Goal: Transaction & Acquisition: Purchase product/service

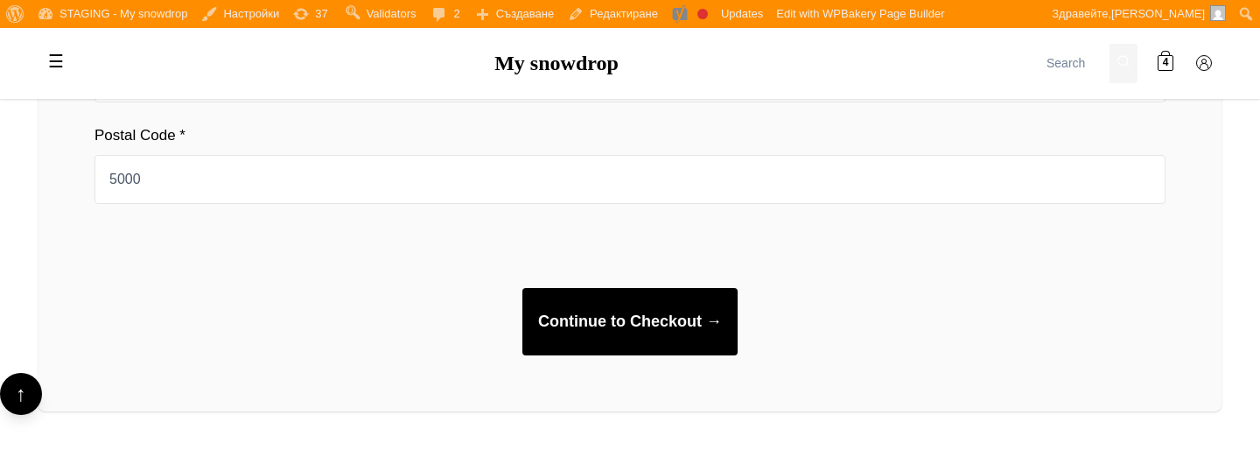
scroll to position [1516, 0]
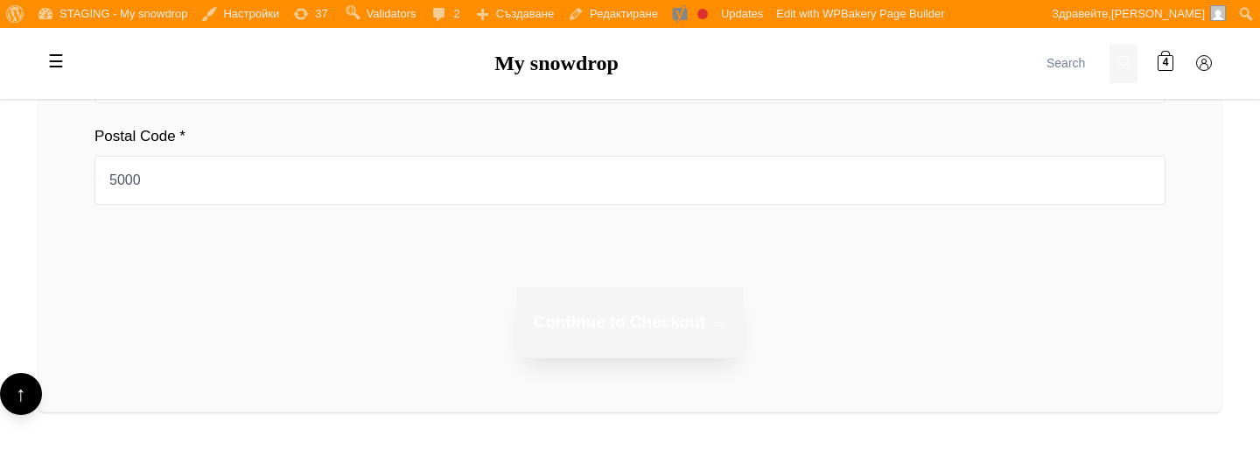
click at [676, 305] on button "Continue to Checkout →" at bounding box center [630, 322] width 226 height 71
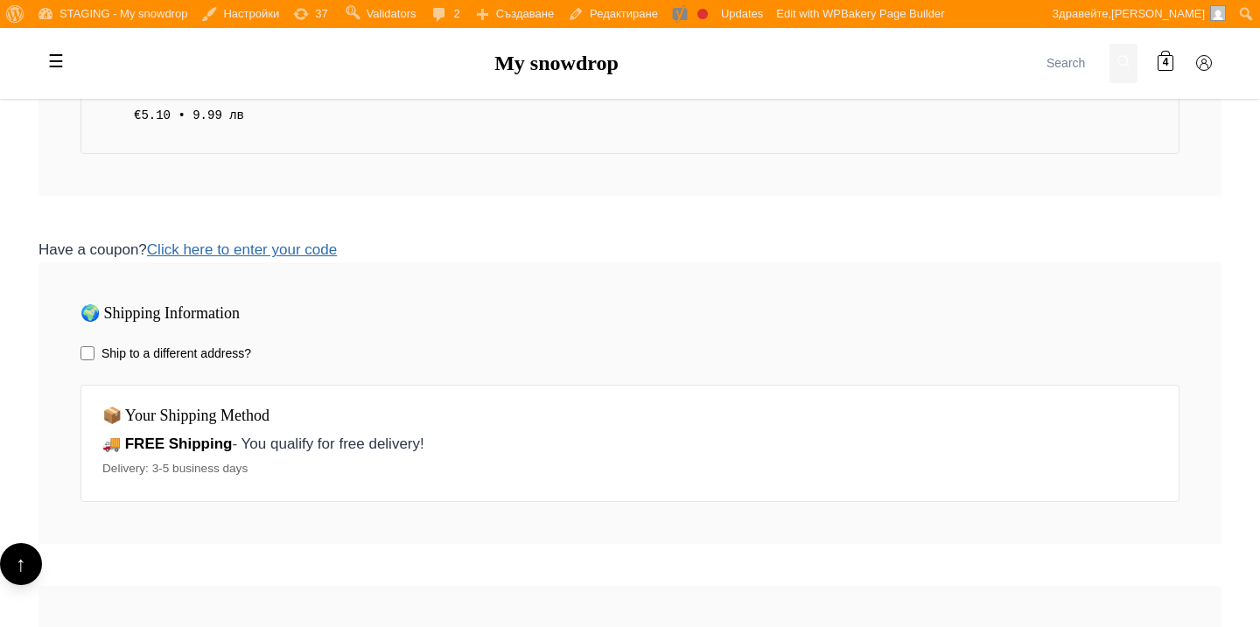
scroll to position [1071, 0]
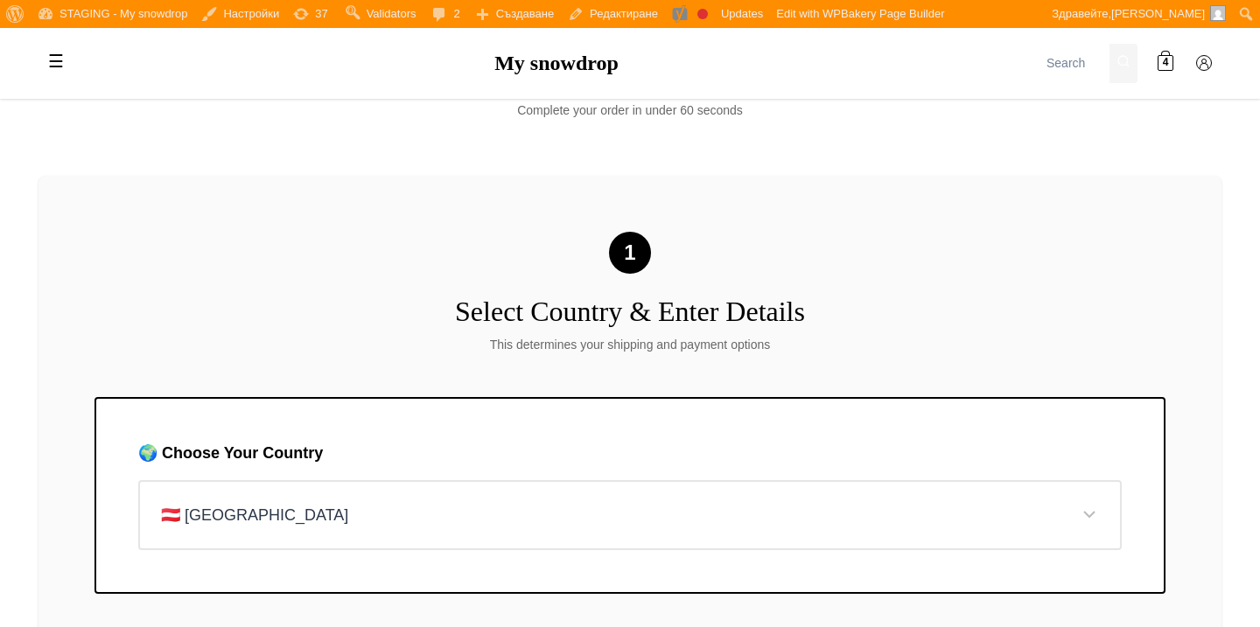
scroll to position [183, 0]
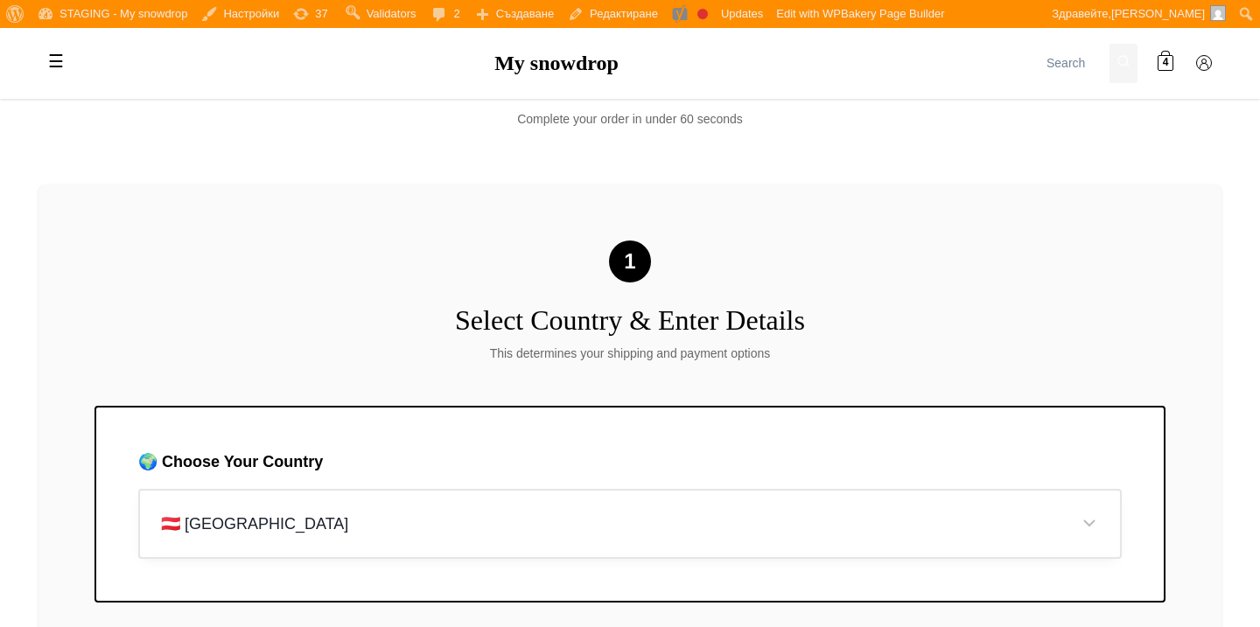
click at [450, 515] on select "Select your country... 🇧🇬 Bulgaria 🇦🇹 Austria 🇧🇪 Belgium 🇨🇿 Czech Republic 🇩🇰 D…" at bounding box center [630, 524] width 984 height 71
select select "BG"
click at [138, 489] on select "Select your country... 🇧🇬 Bulgaria 🇦🇹 Austria 🇧🇪 Belgium 🇨🇿 Czech Republic 🇩🇰 D…" at bounding box center [630, 524] width 984 height 71
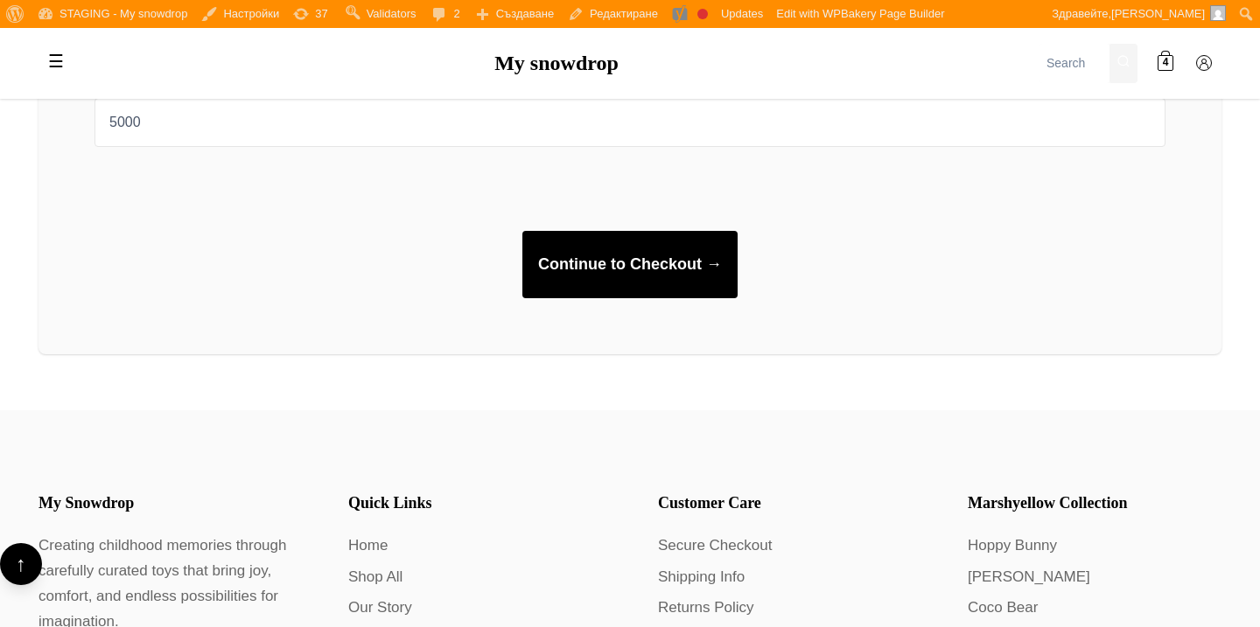
scroll to position [1605, 0]
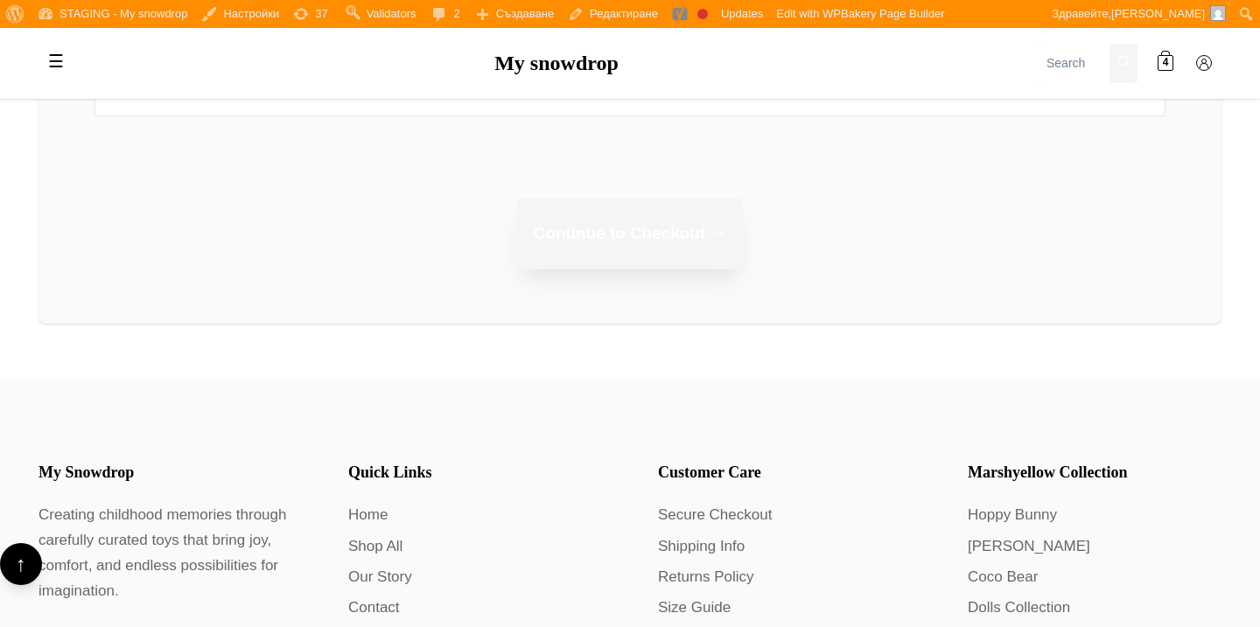
click at [598, 235] on button "Continue to Checkout →" at bounding box center [630, 234] width 226 height 71
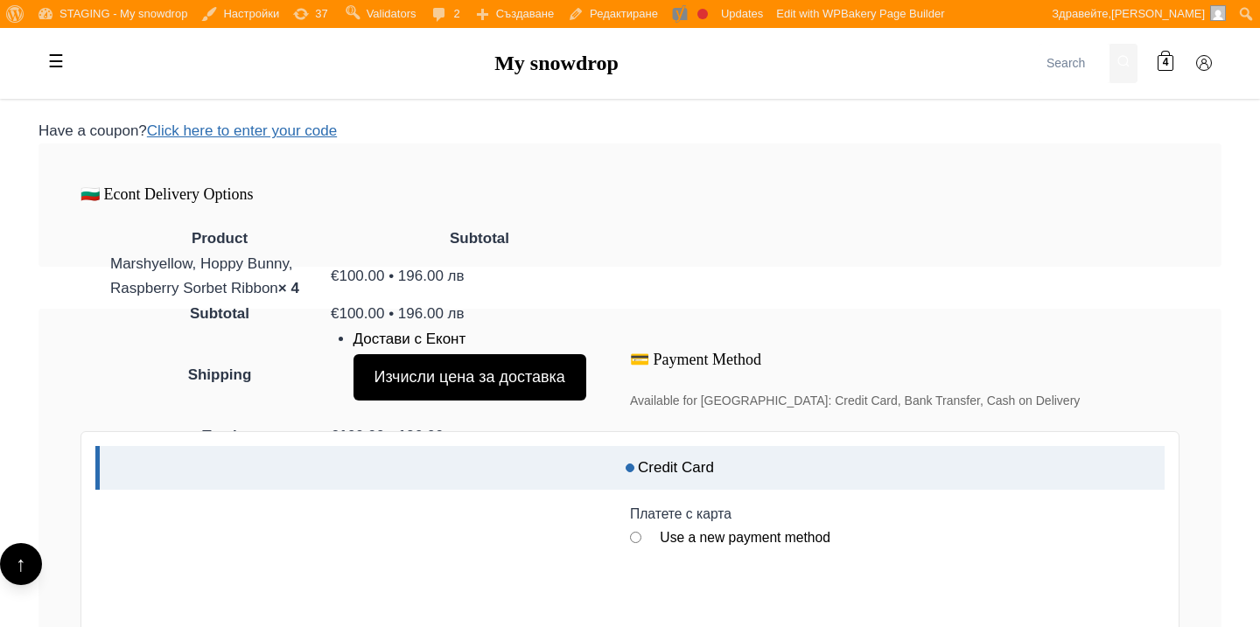
scroll to position [1197, 0]
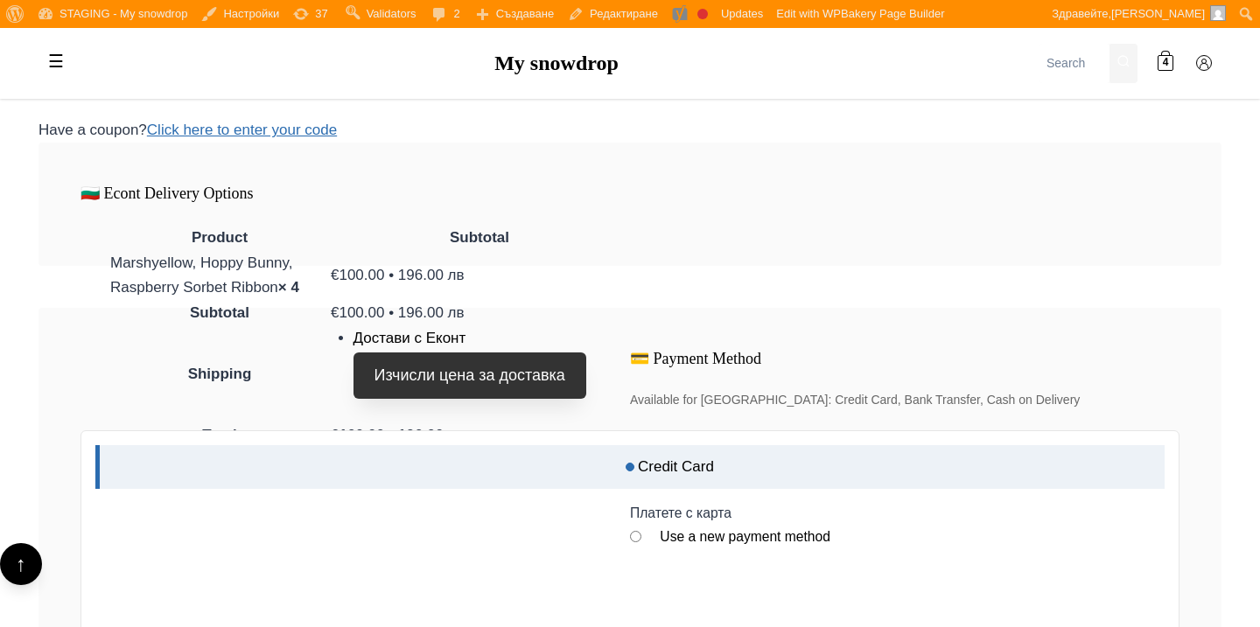
click at [534, 361] on button "Изчисли цена за доставка" at bounding box center [470, 376] width 233 height 46
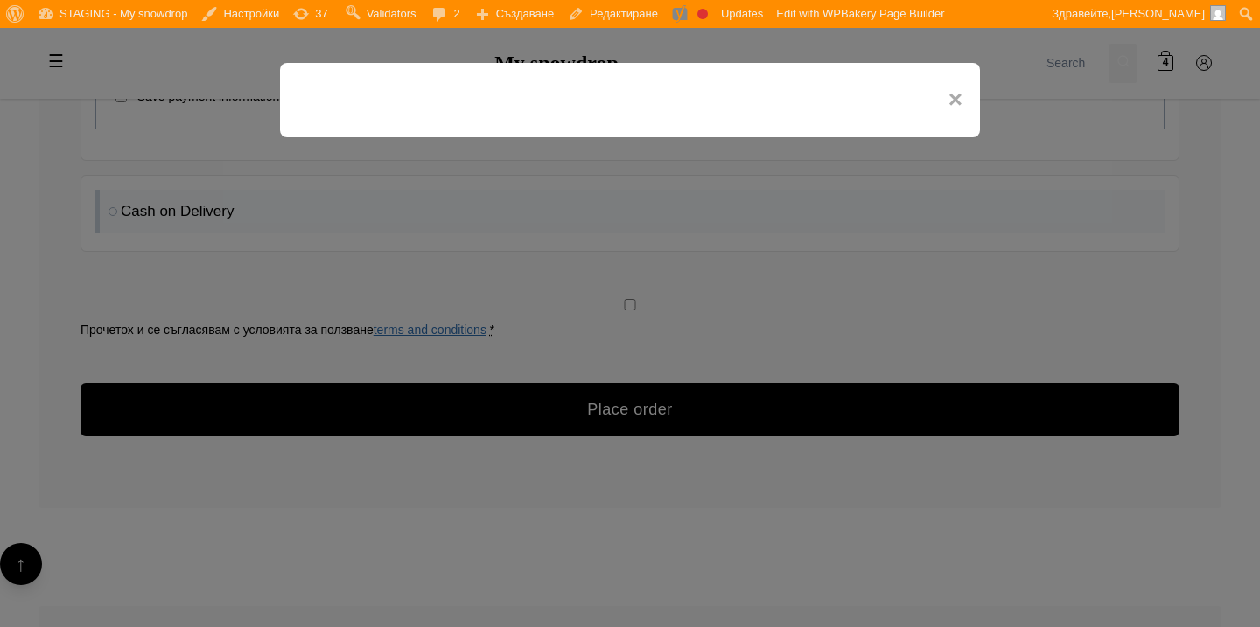
scroll to position [2381, 0]
click at [955, 99] on span "×" at bounding box center [956, 100] width 14 height 39
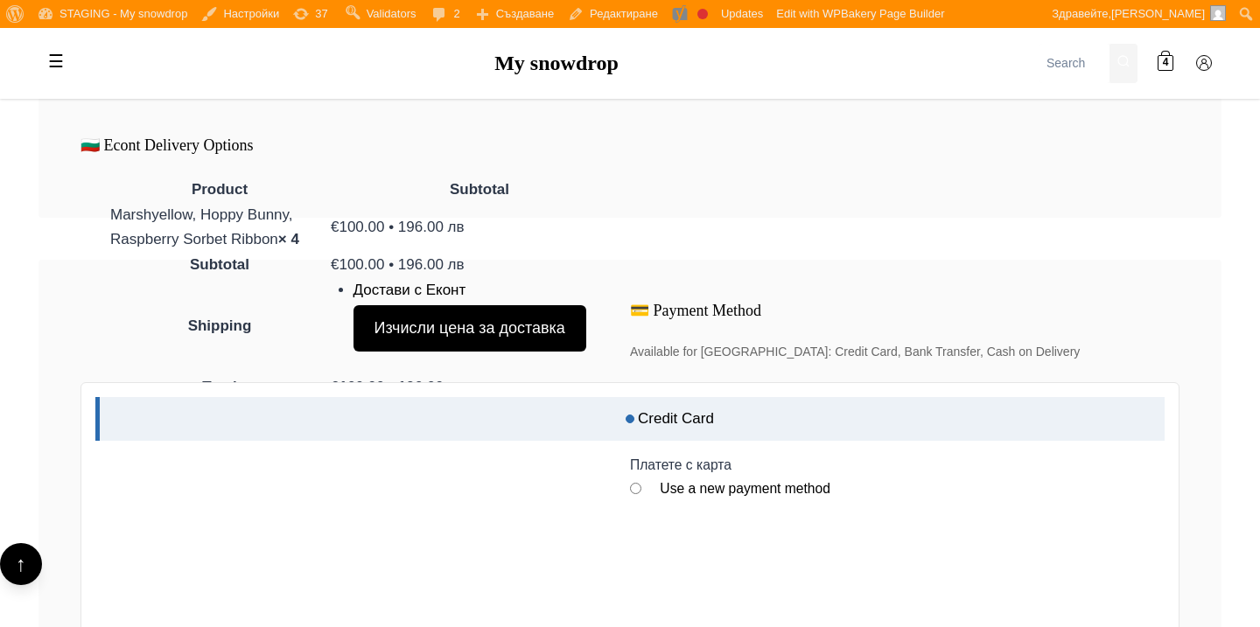
scroll to position [1355, 0]
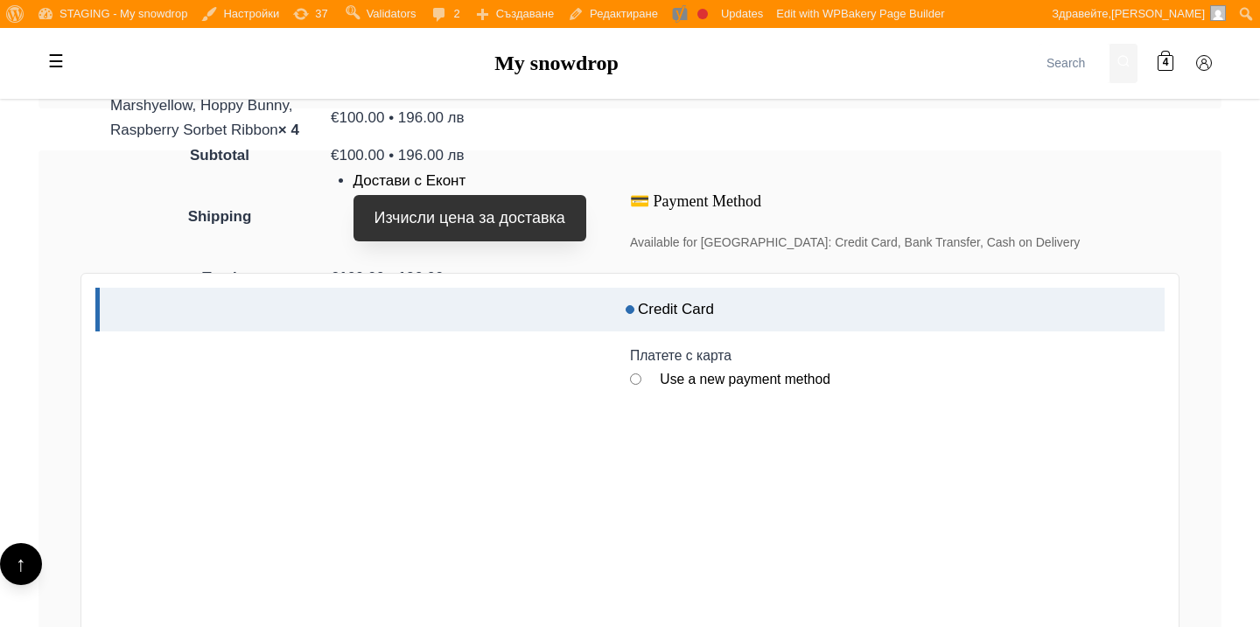
click at [515, 212] on button "Изчисли цена за доставка" at bounding box center [470, 218] width 233 height 46
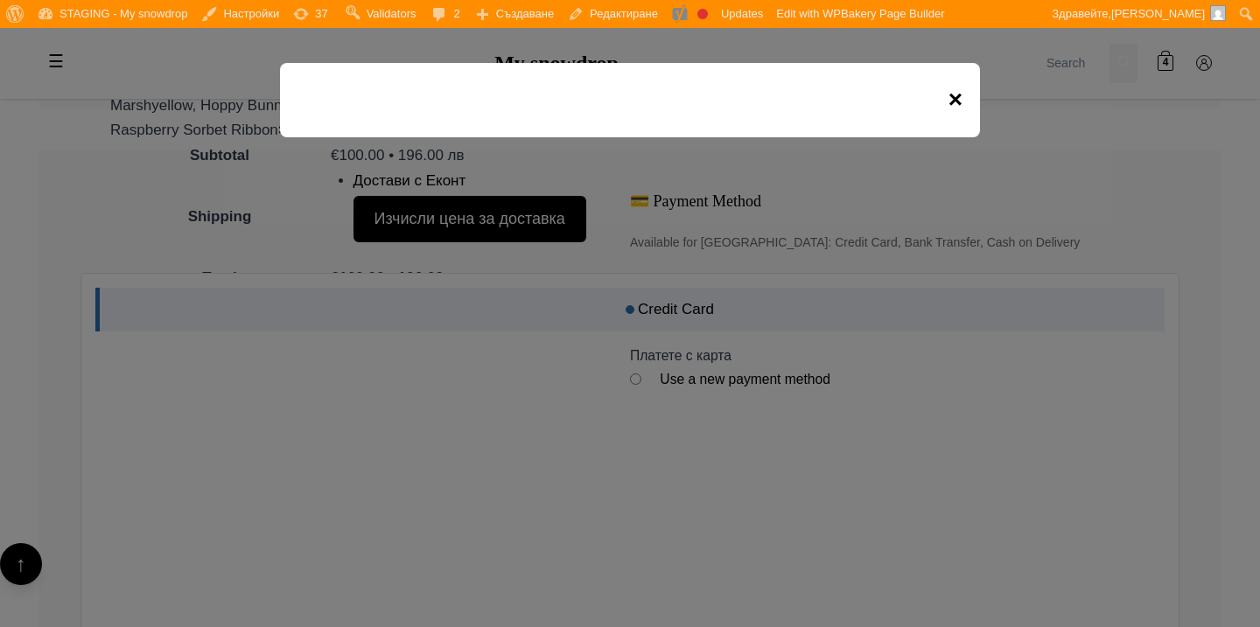
click at [956, 103] on span "×" at bounding box center [956, 100] width 14 height 39
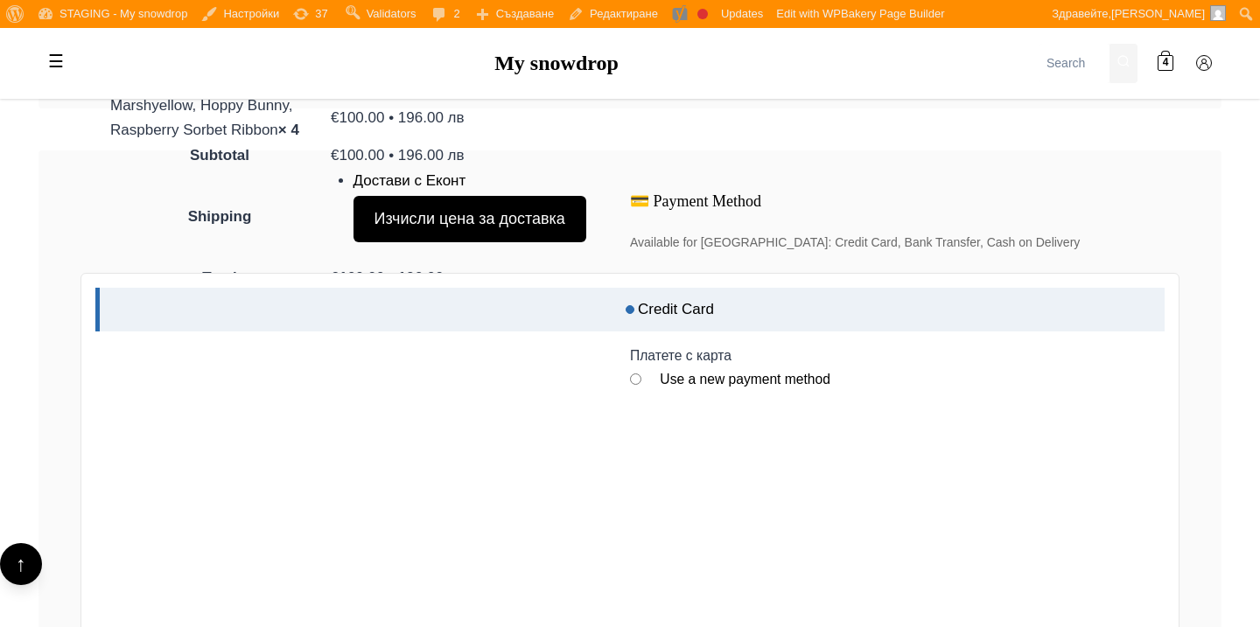
scroll to position [1194, 0]
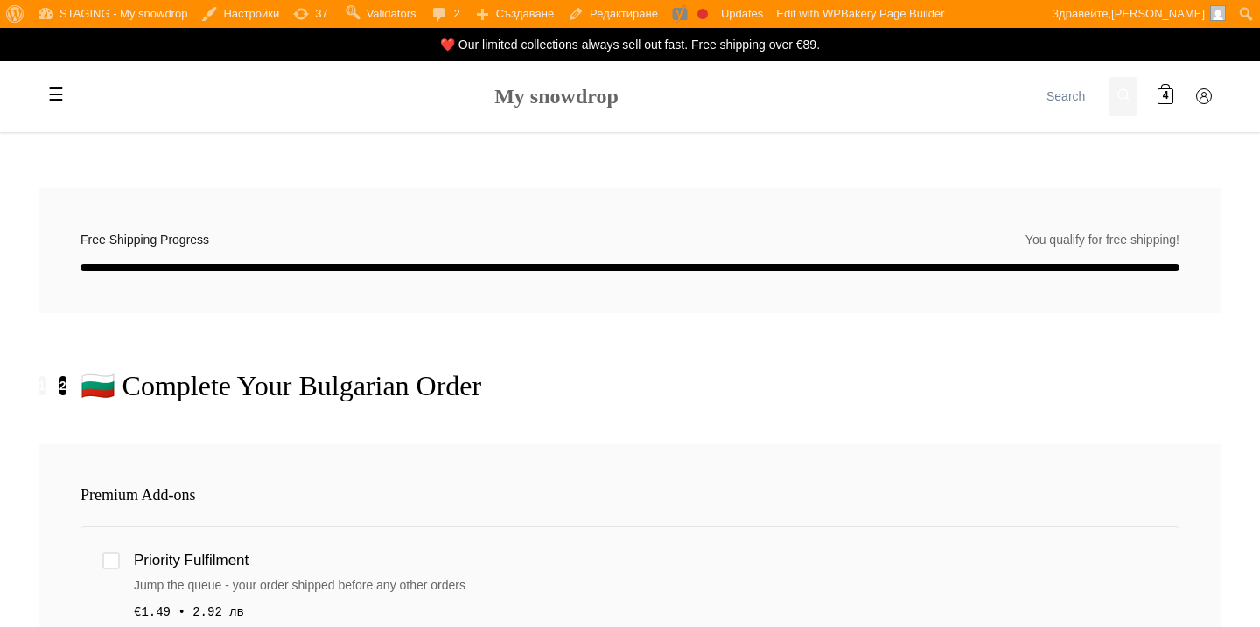
click at [605, 104] on link "My snowdrop" at bounding box center [556, 96] width 124 height 23
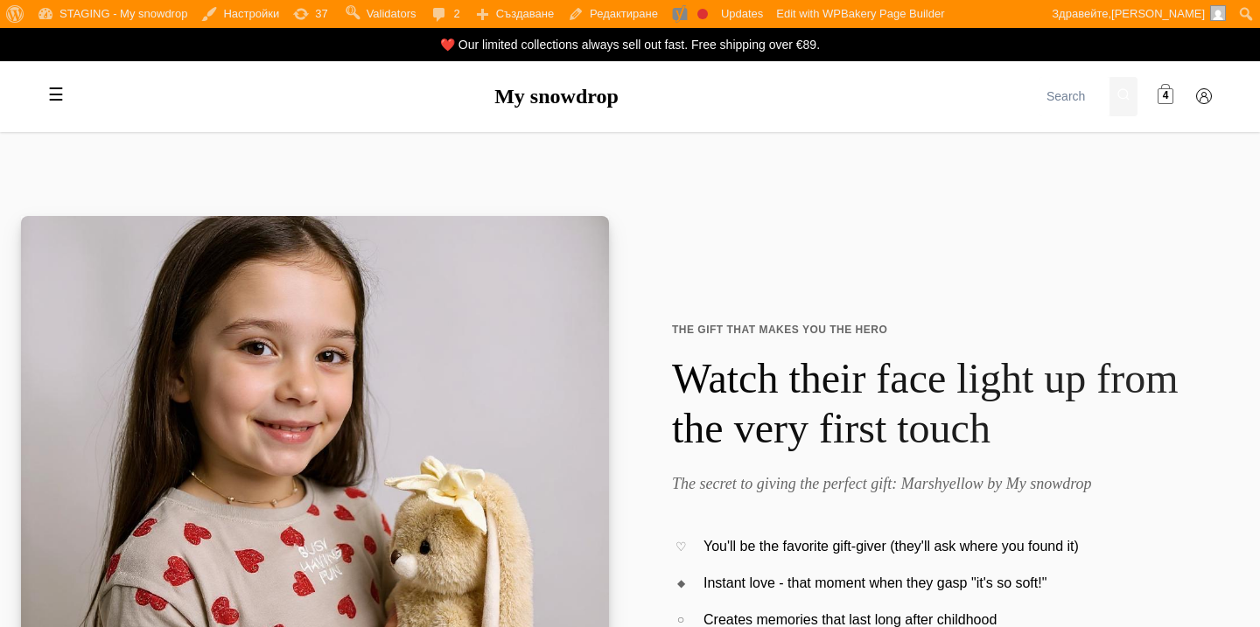
click at [1164, 103] on span "4" at bounding box center [1166, 96] width 6 height 17
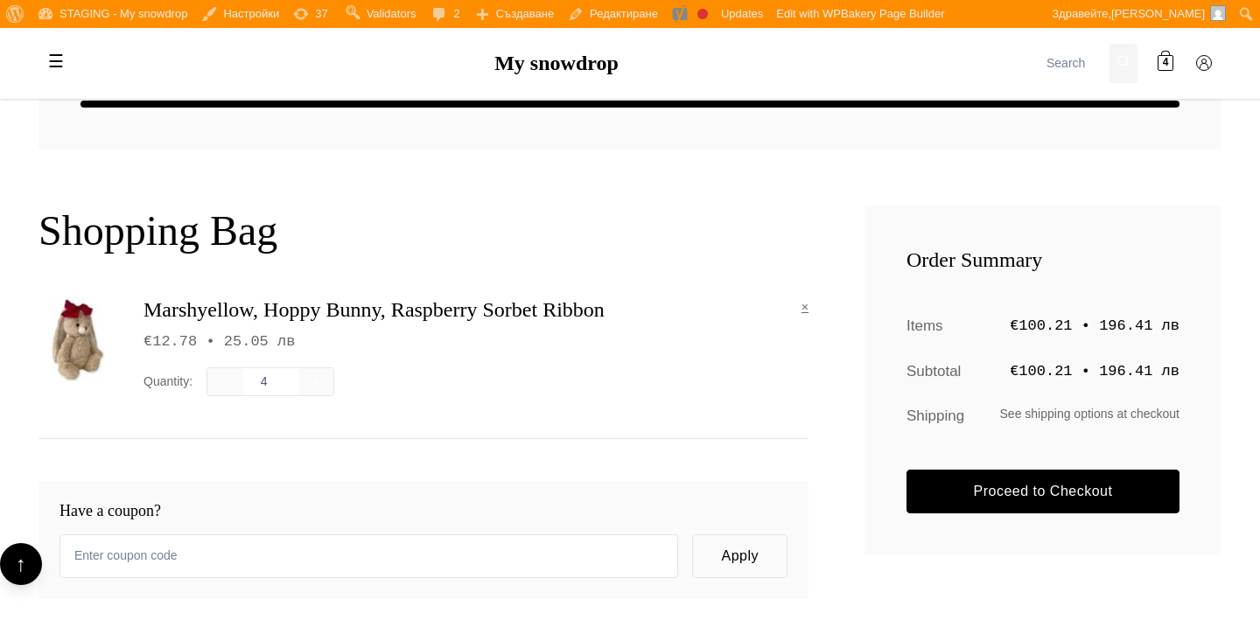
scroll to position [347, 0]
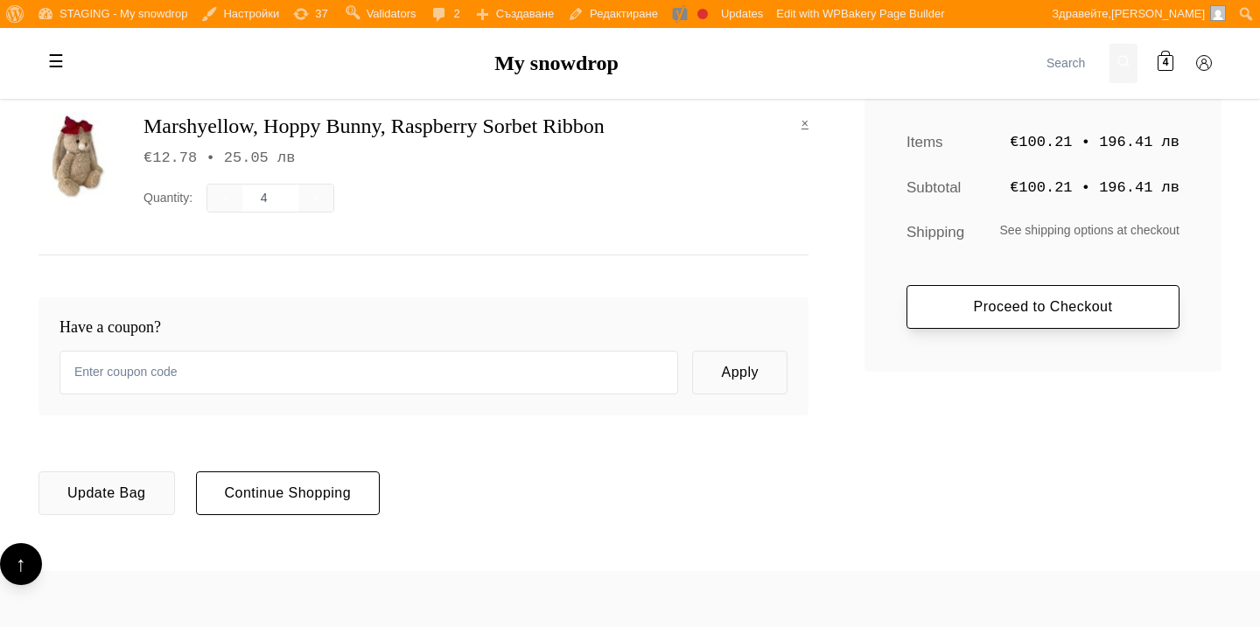
click at [991, 309] on link "Proceed to Checkout" at bounding box center [1043, 307] width 273 height 44
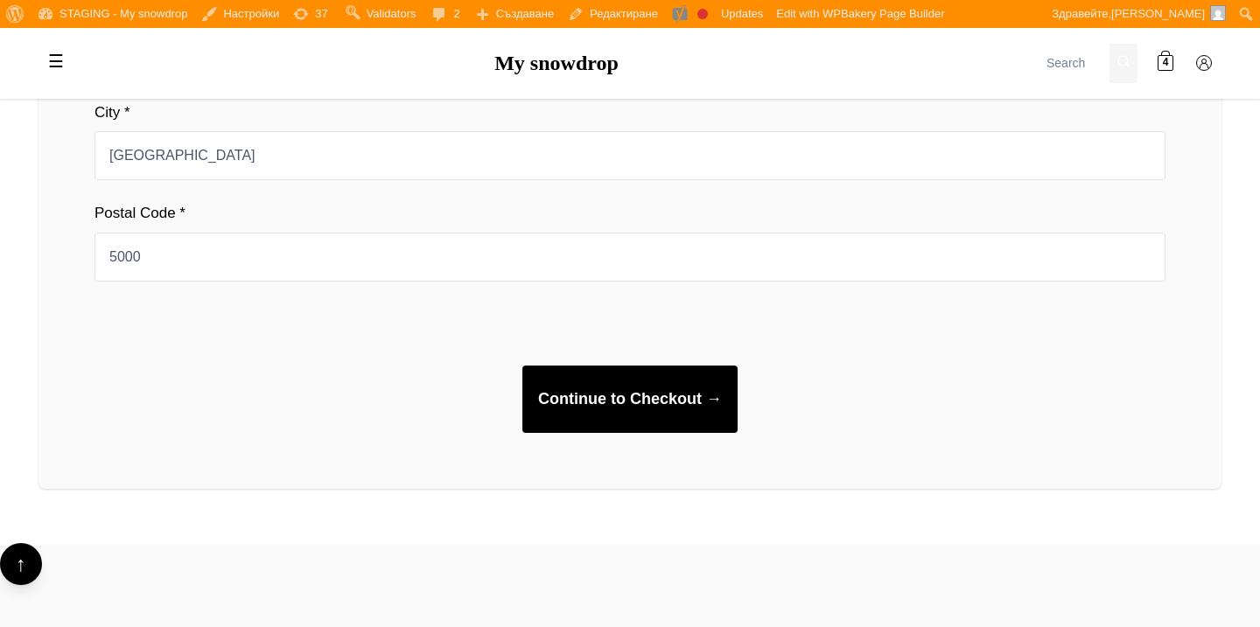
scroll to position [1465, 0]
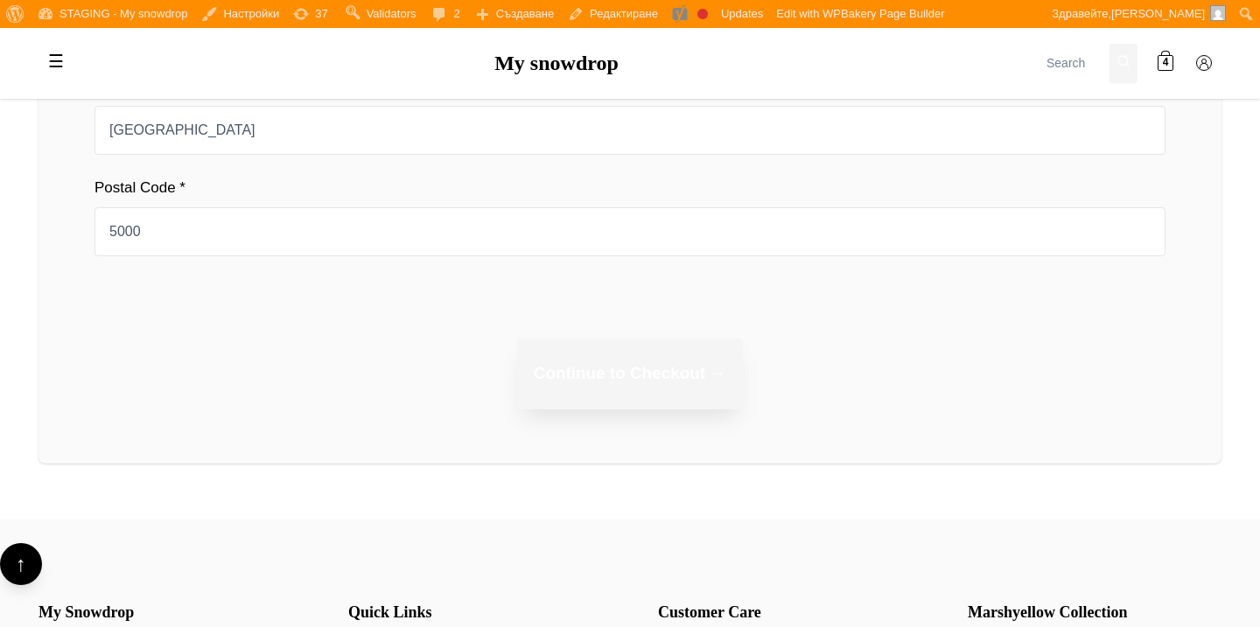
click at [694, 372] on button "Continue to Checkout →" at bounding box center [630, 374] width 226 height 71
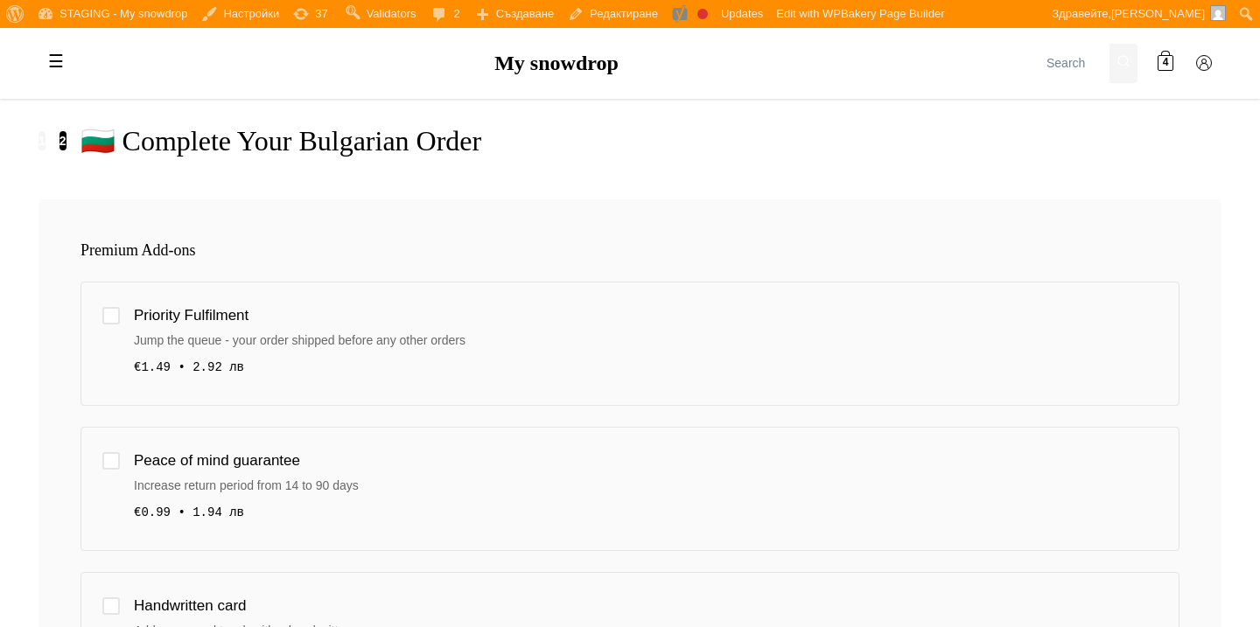
scroll to position [247, 0]
click at [881, 371] on div "€1.49 • 2.92 лв" at bounding box center [646, 364] width 1024 height 19
click at [110, 317] on div at bounding box center [111, 314] width 18 height 18
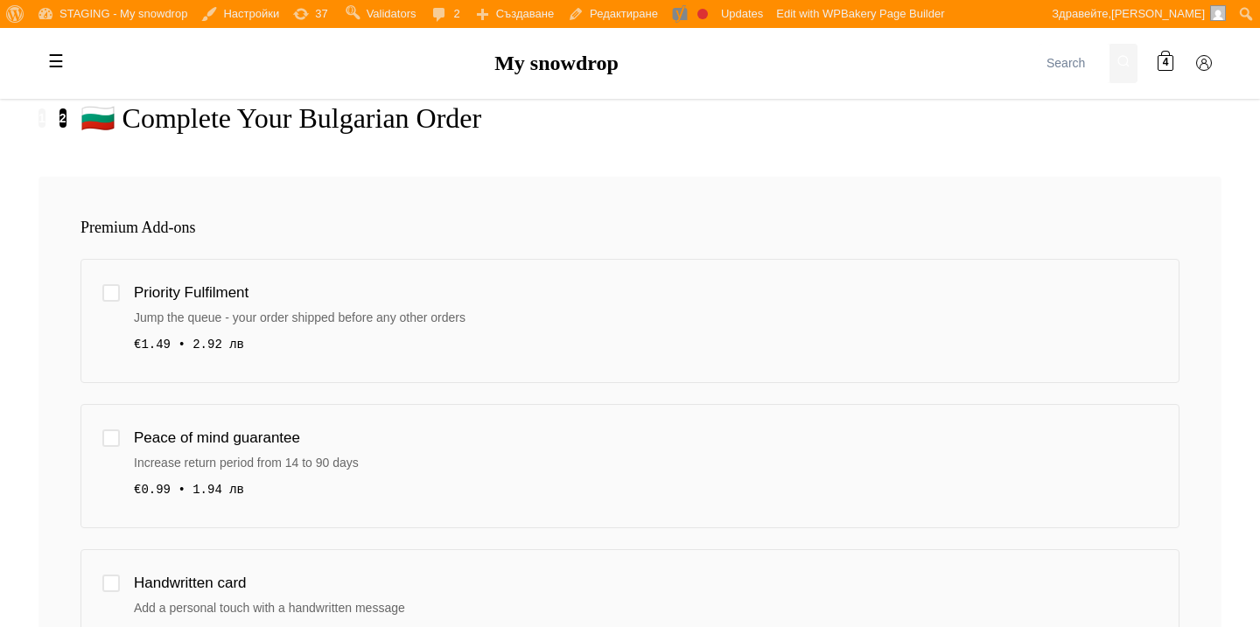
scroll to position [269, 0]
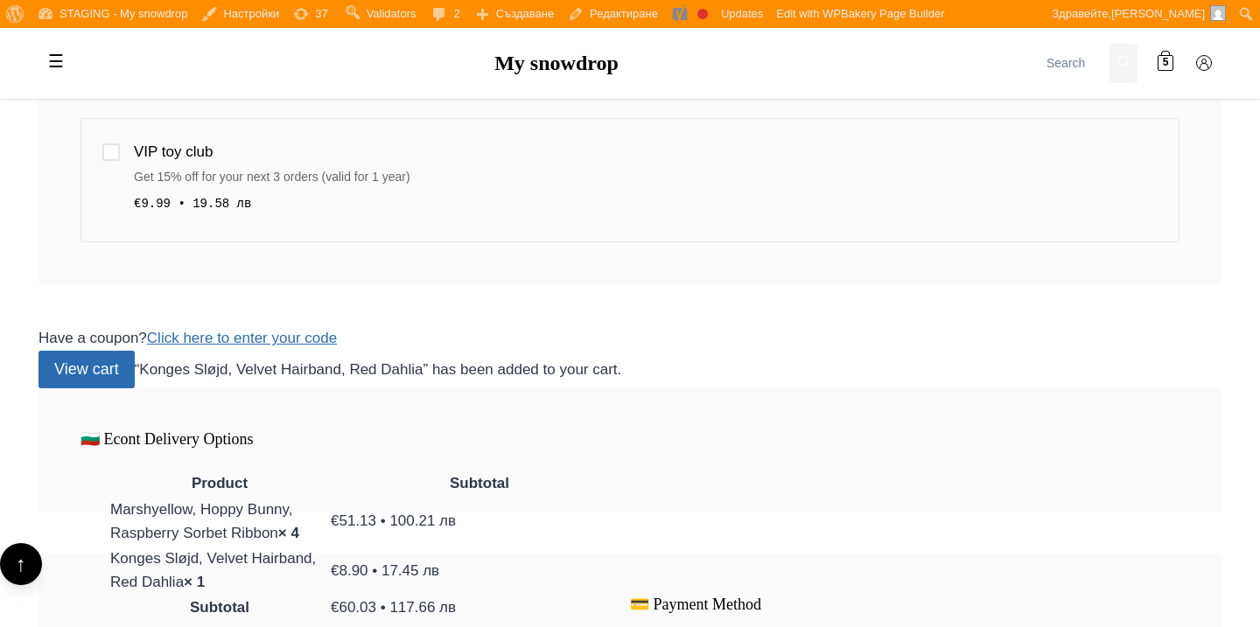
scroll to position [992, 0]
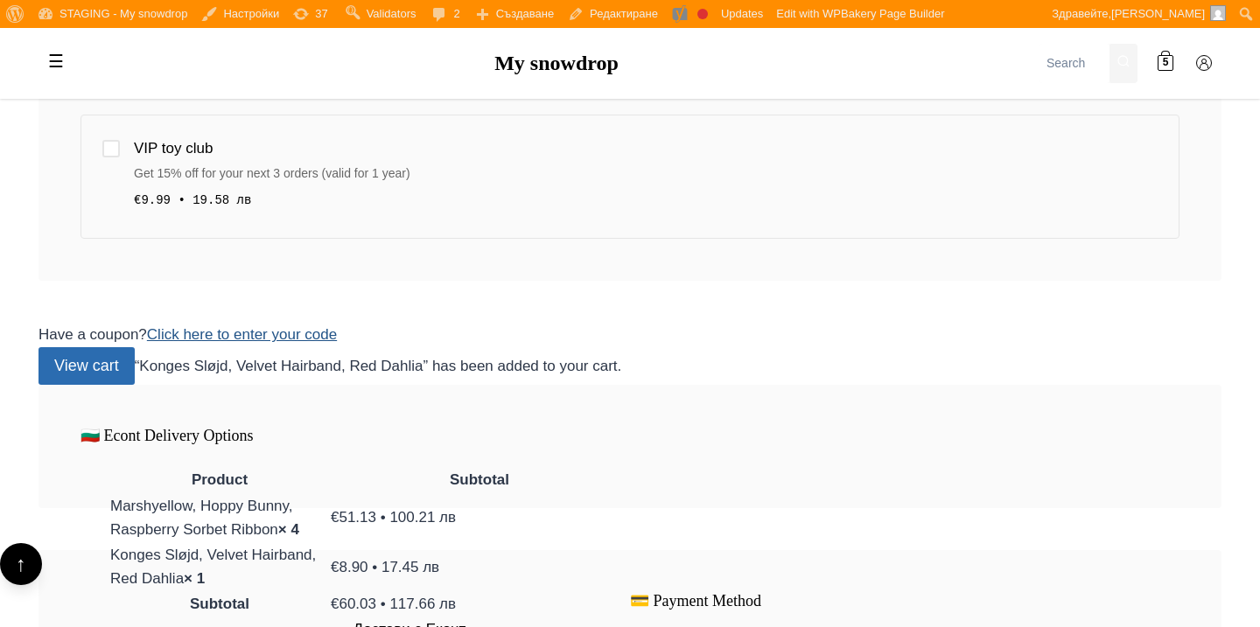
click at [296, 331] on link "Click here to enter your code" at bounding box center [242, 334] width 190 height 17
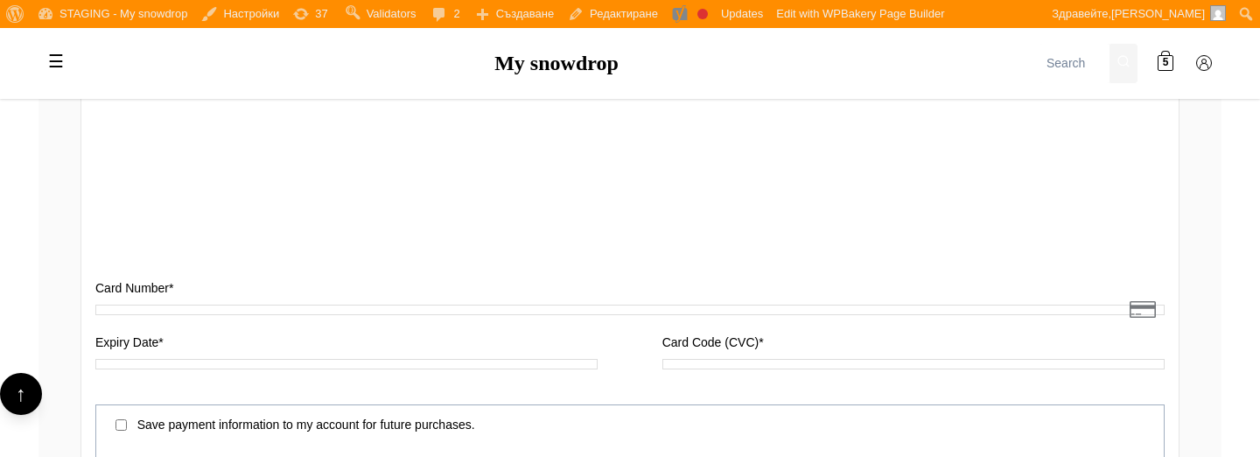
scroll to position [2095, 0]
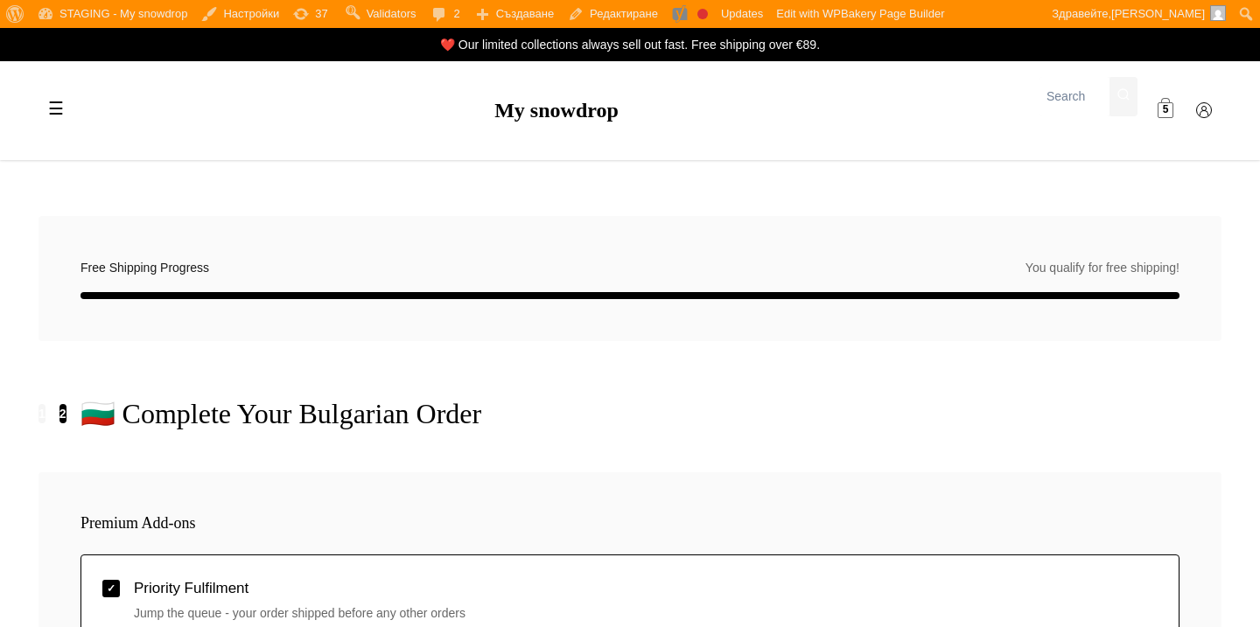
click at [1166, 105] on span "5" at bounding box center [1166, 110] width 6 height 17
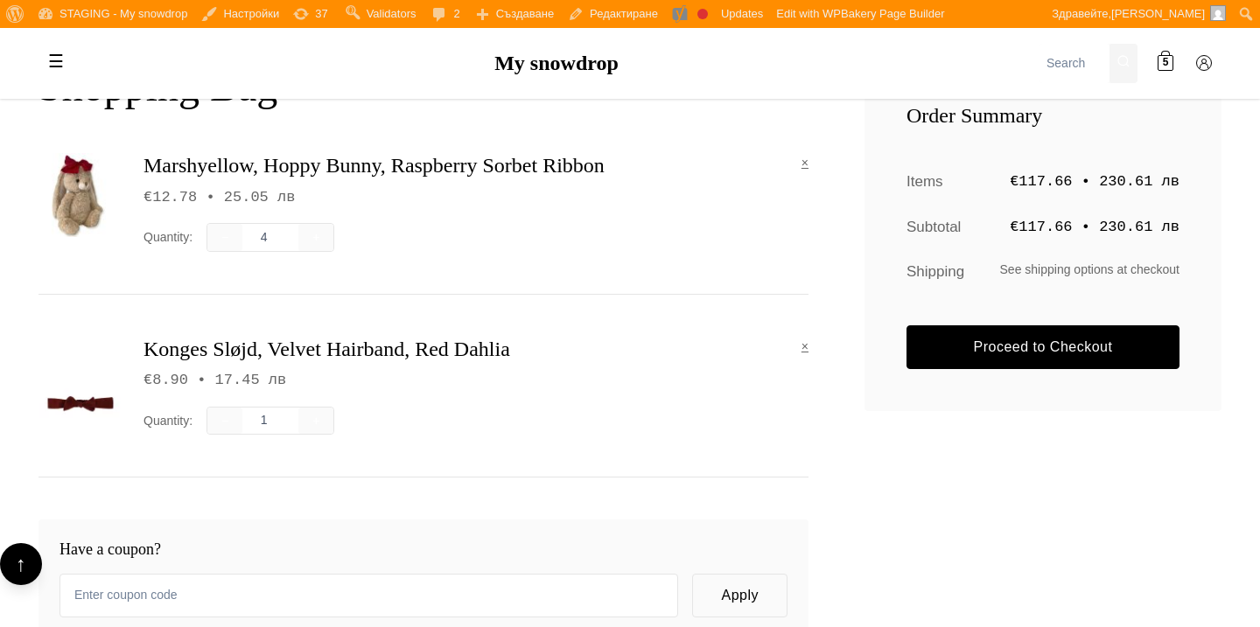
scroll to position [361, 0]
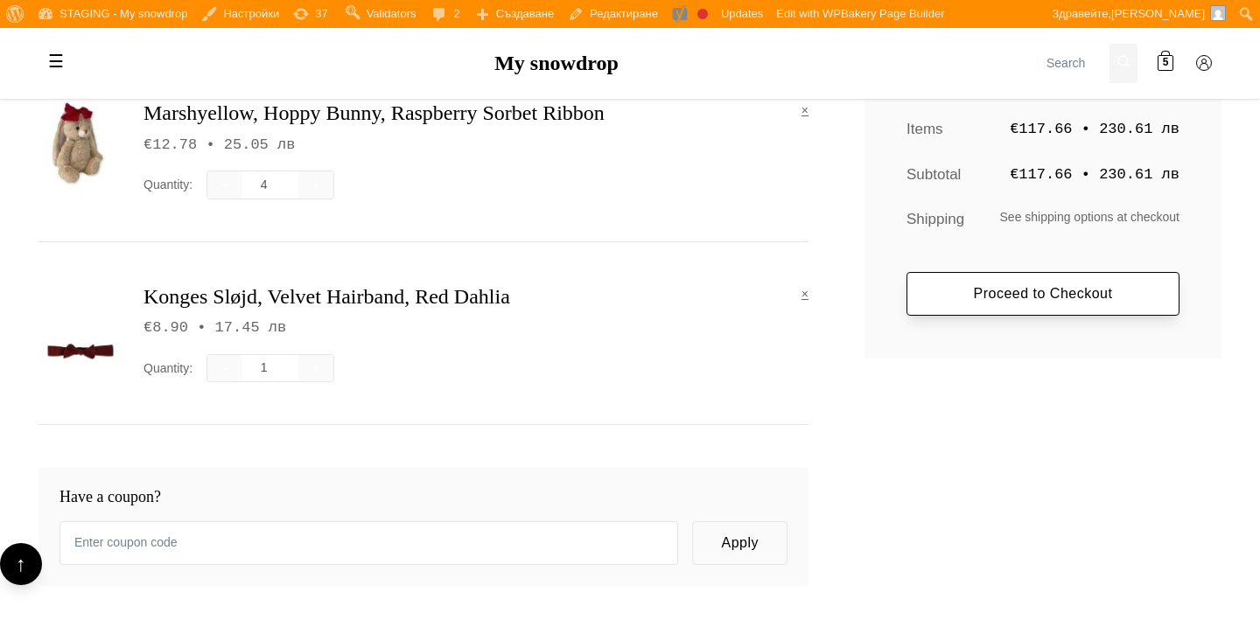
click at [960, 287] on link "Proceed to Checkout" at bounding box center [1043, 294] width 273 height 44
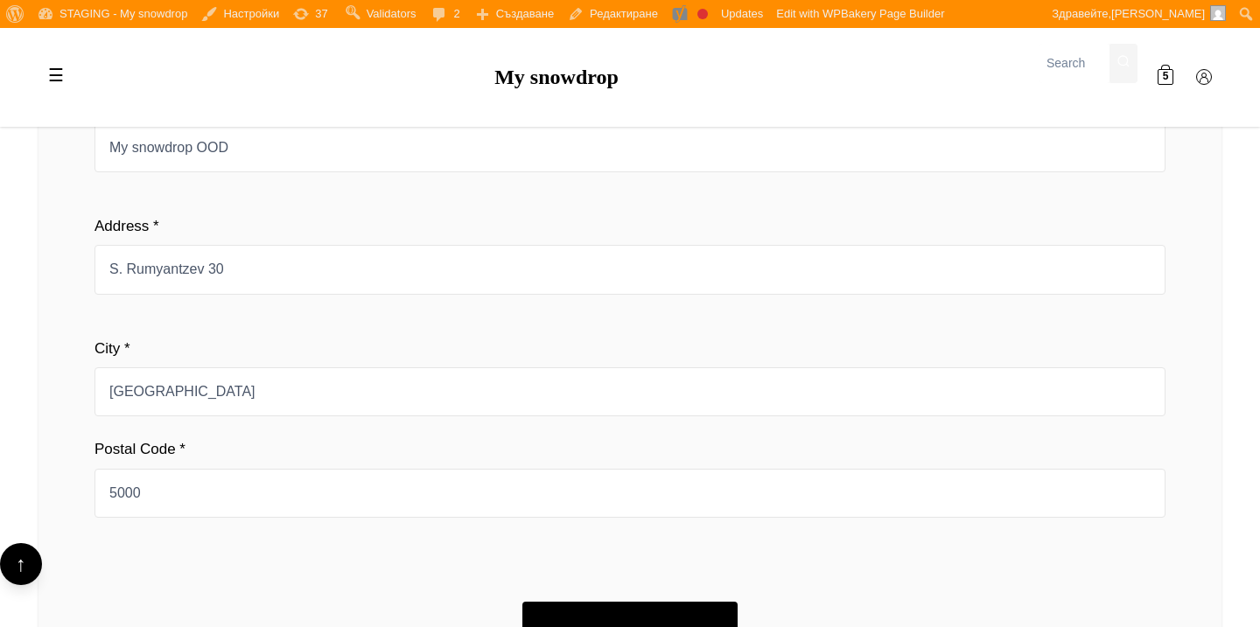
scroll to position [1454, 0]
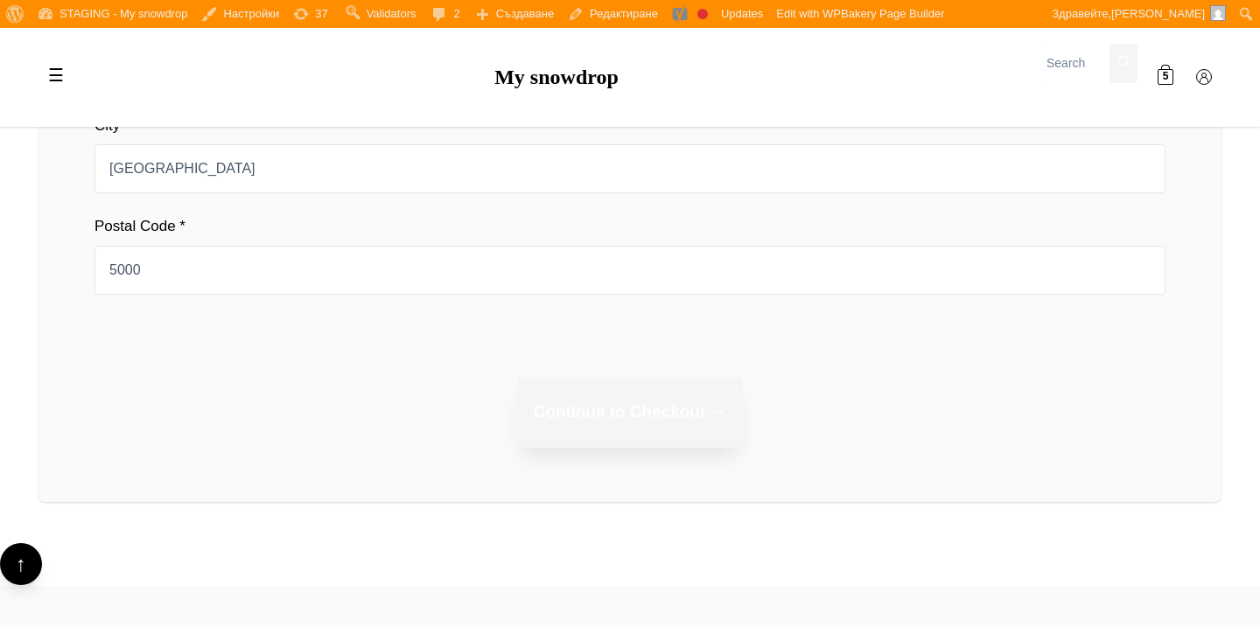
click at [656, 416] on button "Continue to Checkout →" at bounding box center [630, 412] width 226 height 71
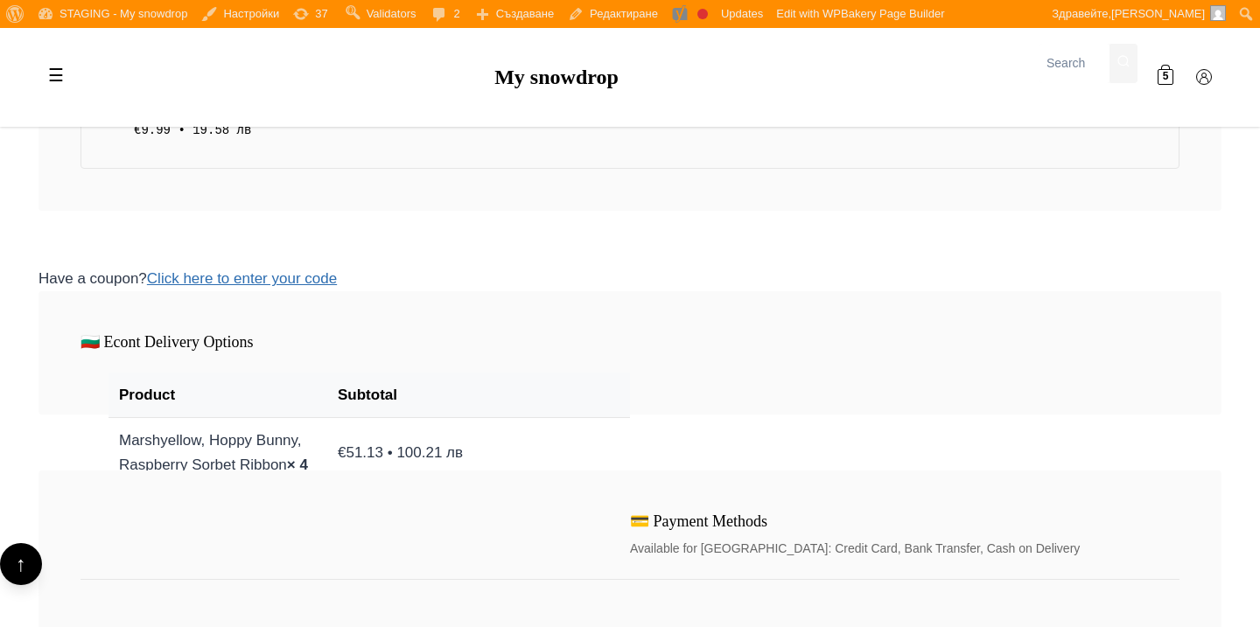
scroll to position [1145, 0]
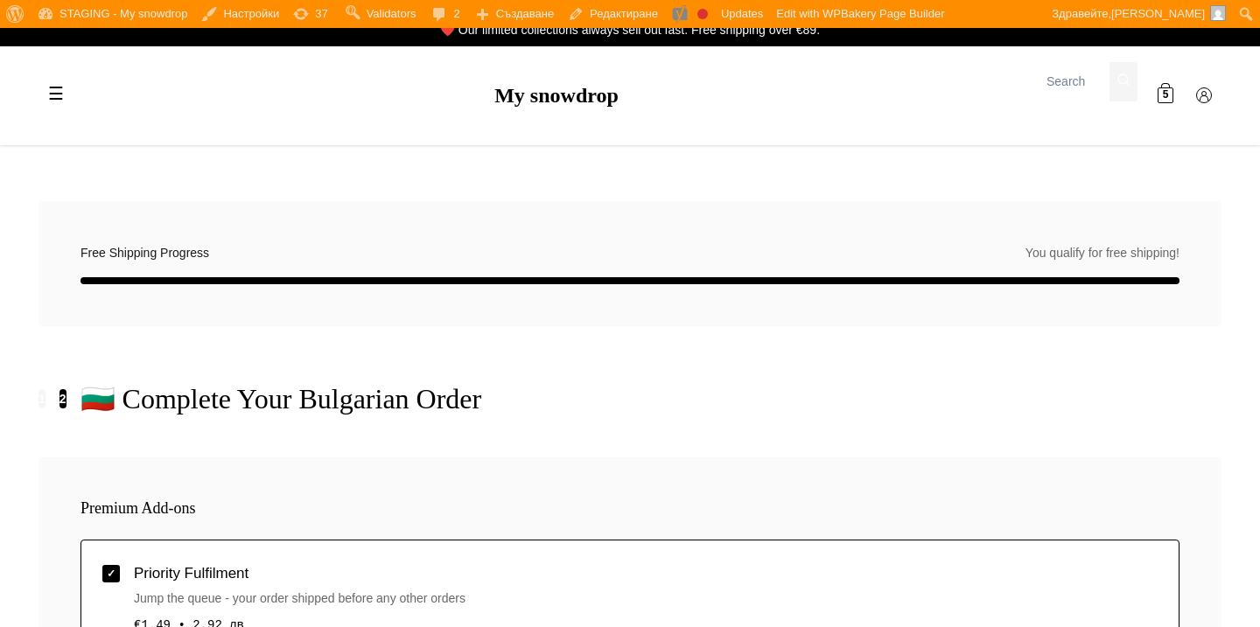
scroll to position [12, 0]
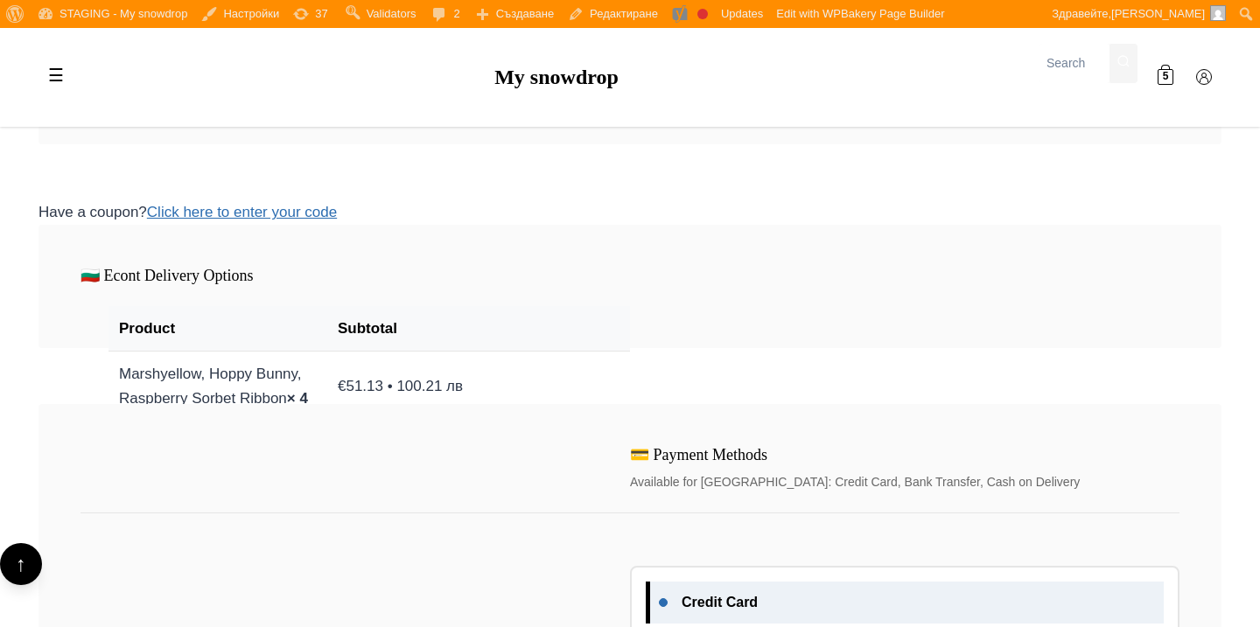
scroll to position [1171, 0]
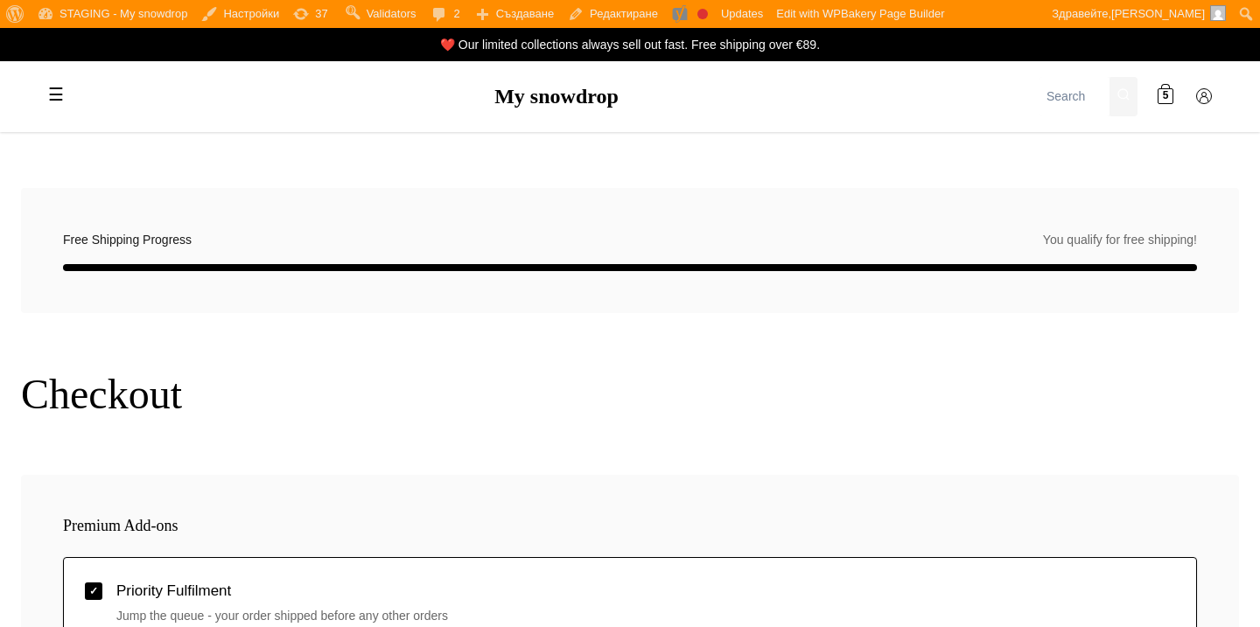
select select "BG-04"
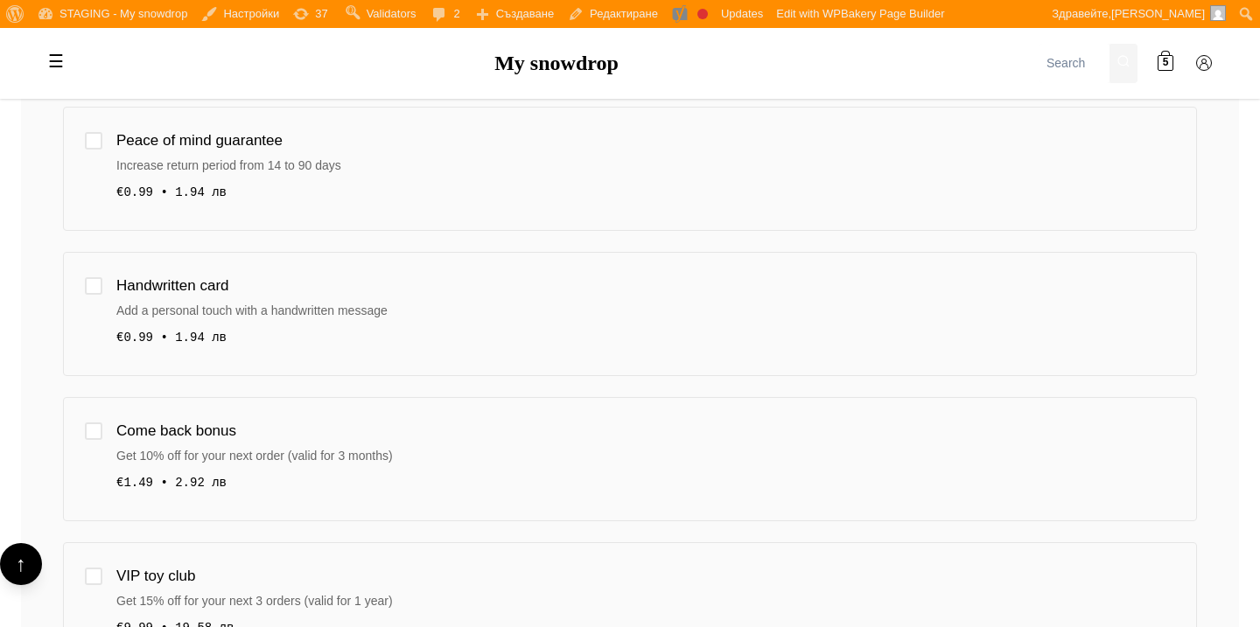
scroll to position [97, 0]
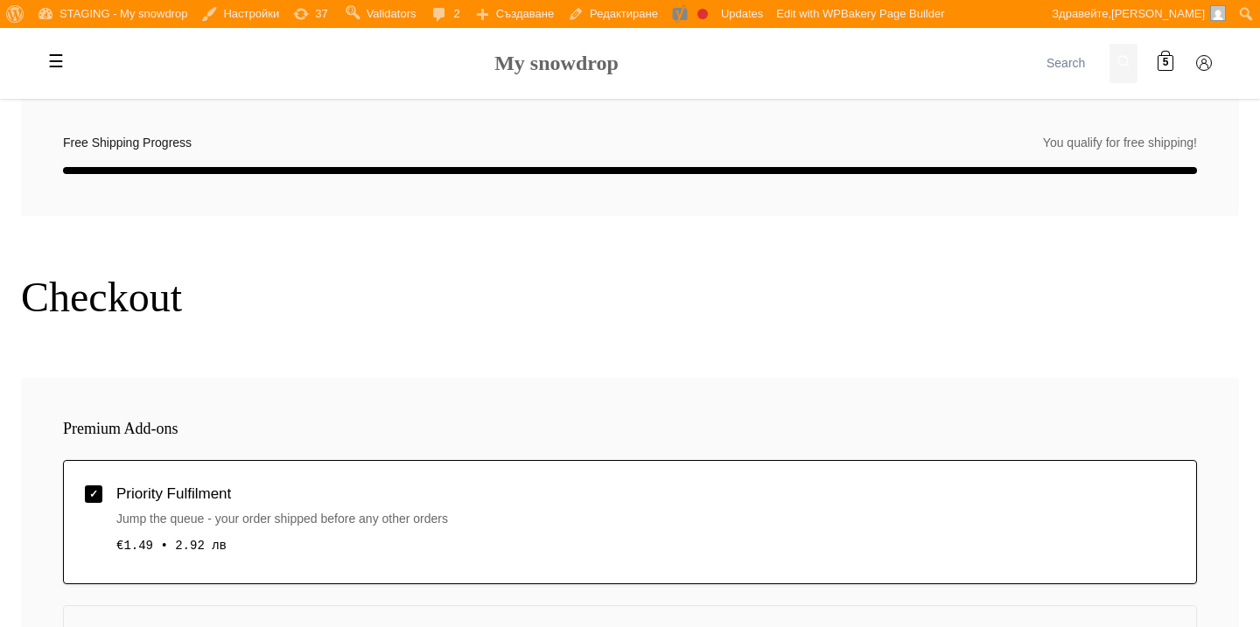
click at [607, 57] on link "My snowdrop" at bounding box center [556, 63] width 124 height 23
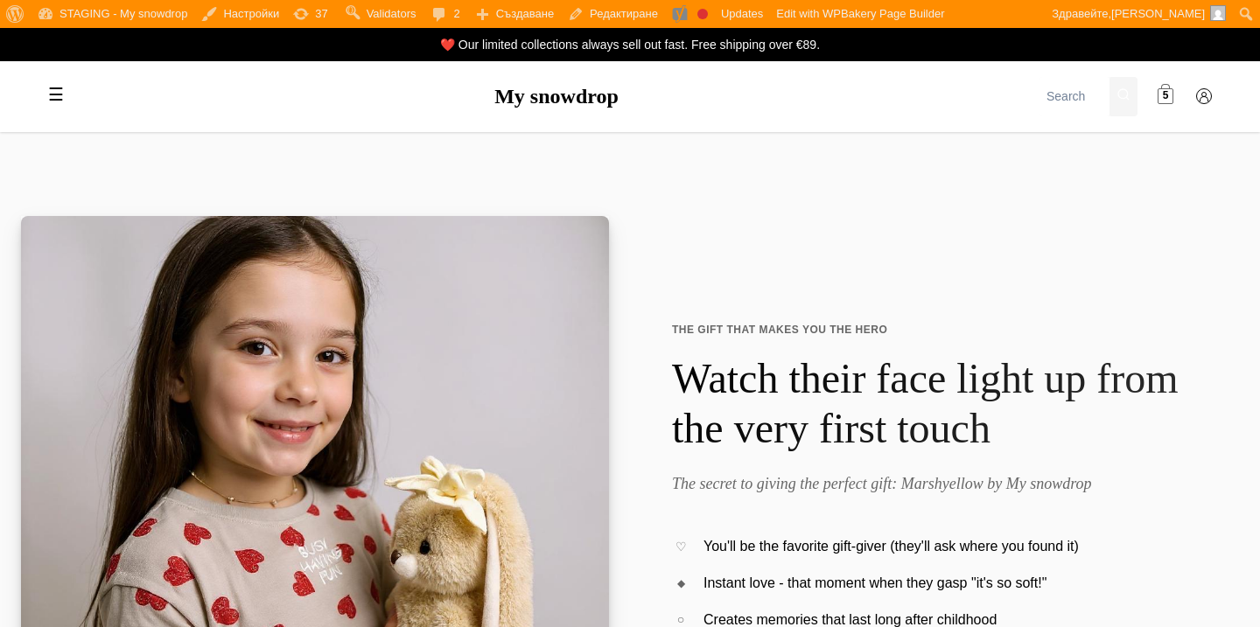
click at [1165, 94] on span "5" at bounding box center [1166, 96] width 6 height 17
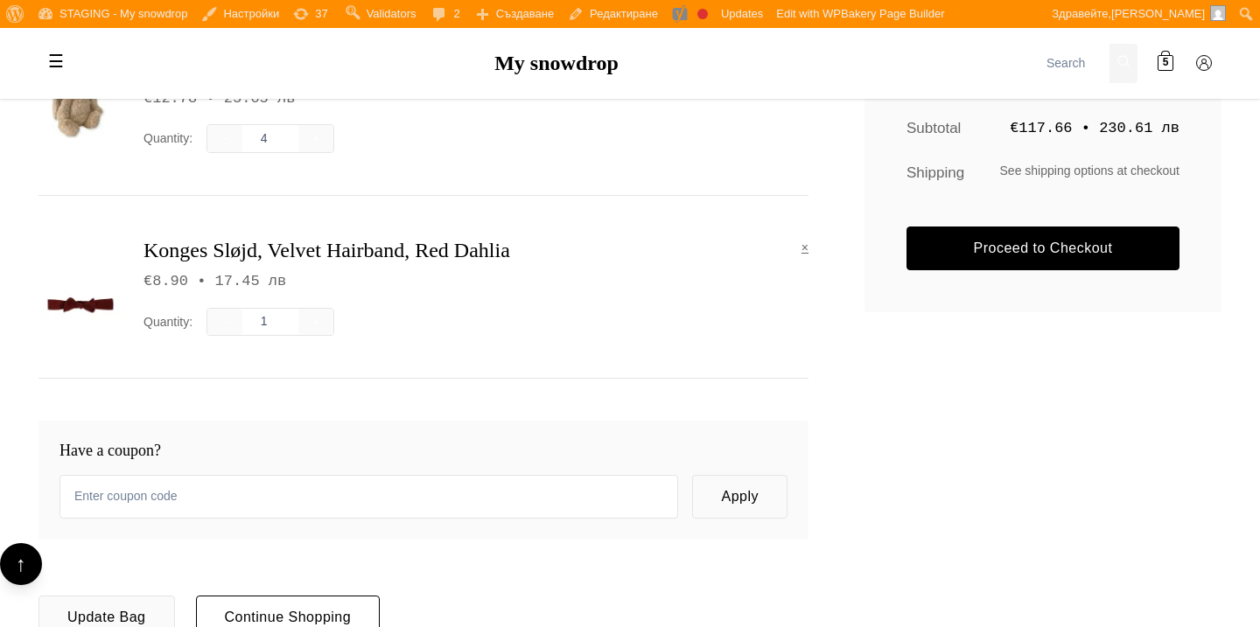
scroll to position [405, 0]
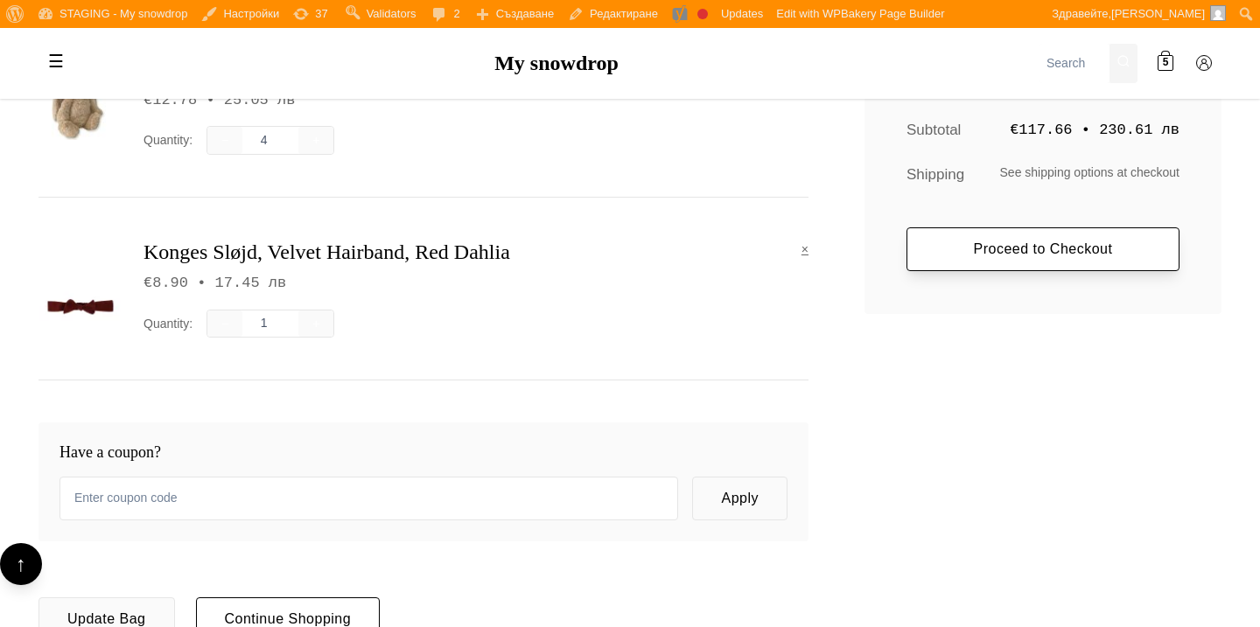
click at [913, 238] on link "Proceed to Checkout" at bounding box center [1043, 250] width 273 height 44
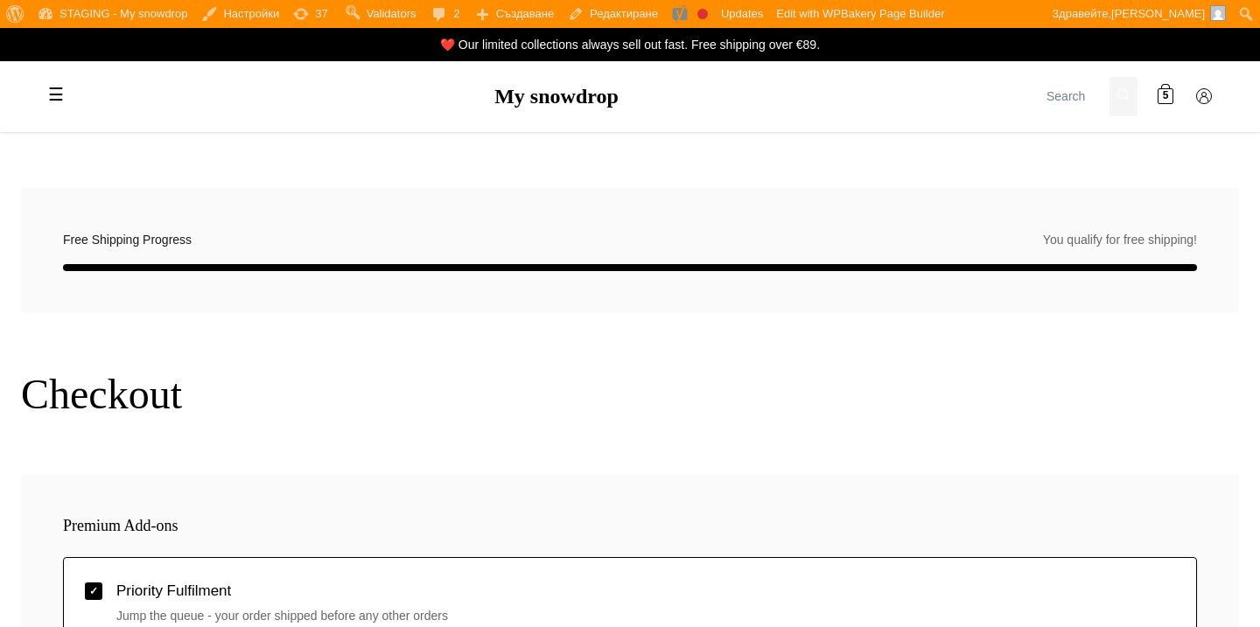
select select "BG-04"
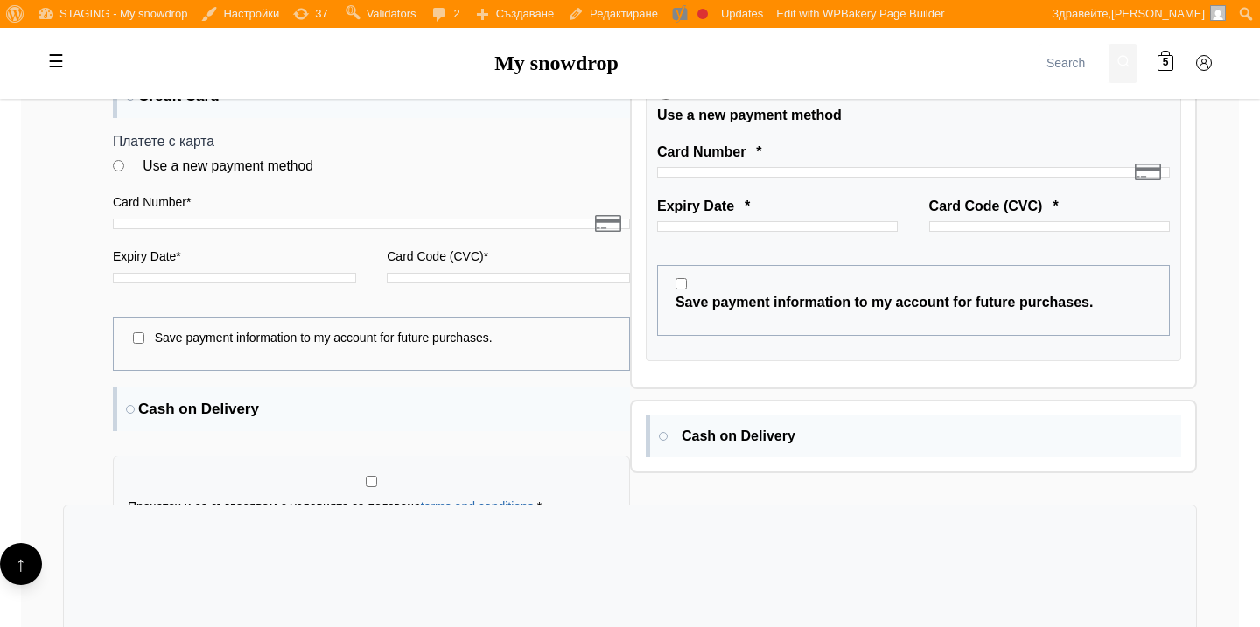
scroll to position [3855, 0]
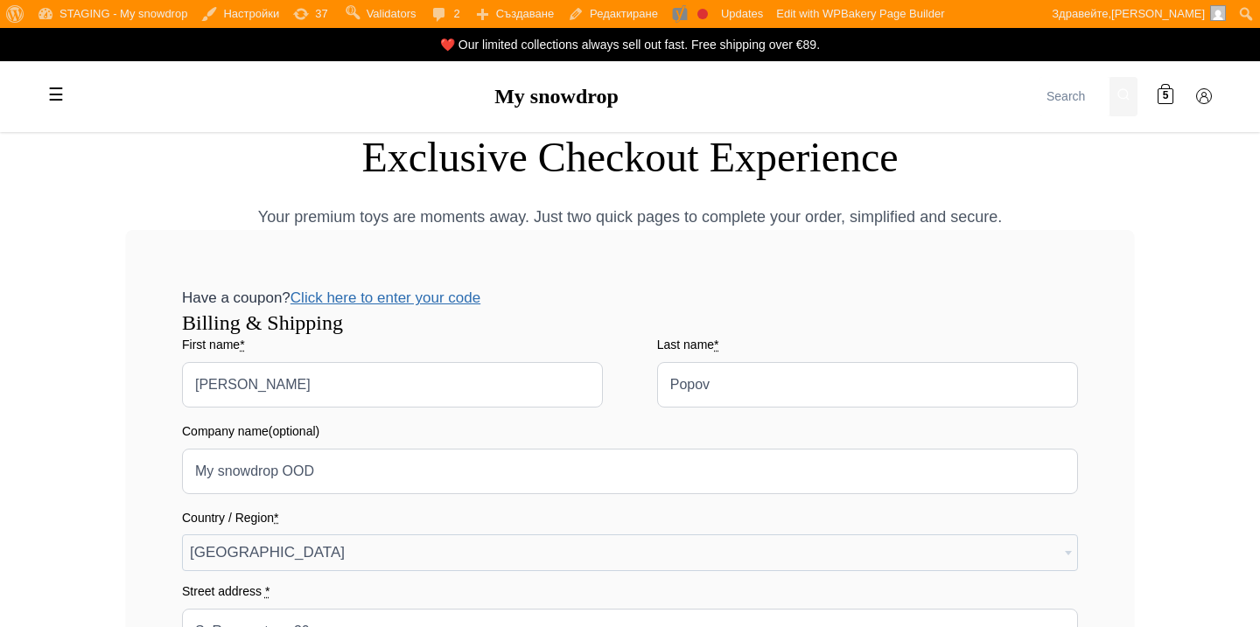
select select "BG-04"
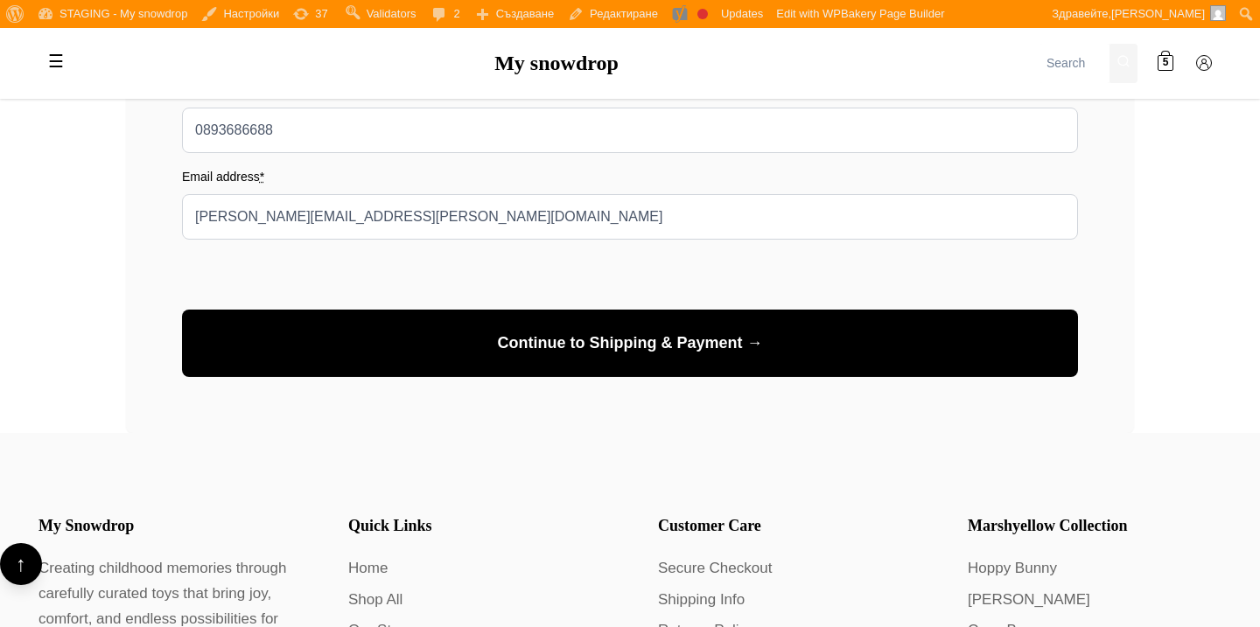
scroll to position [915, 0]
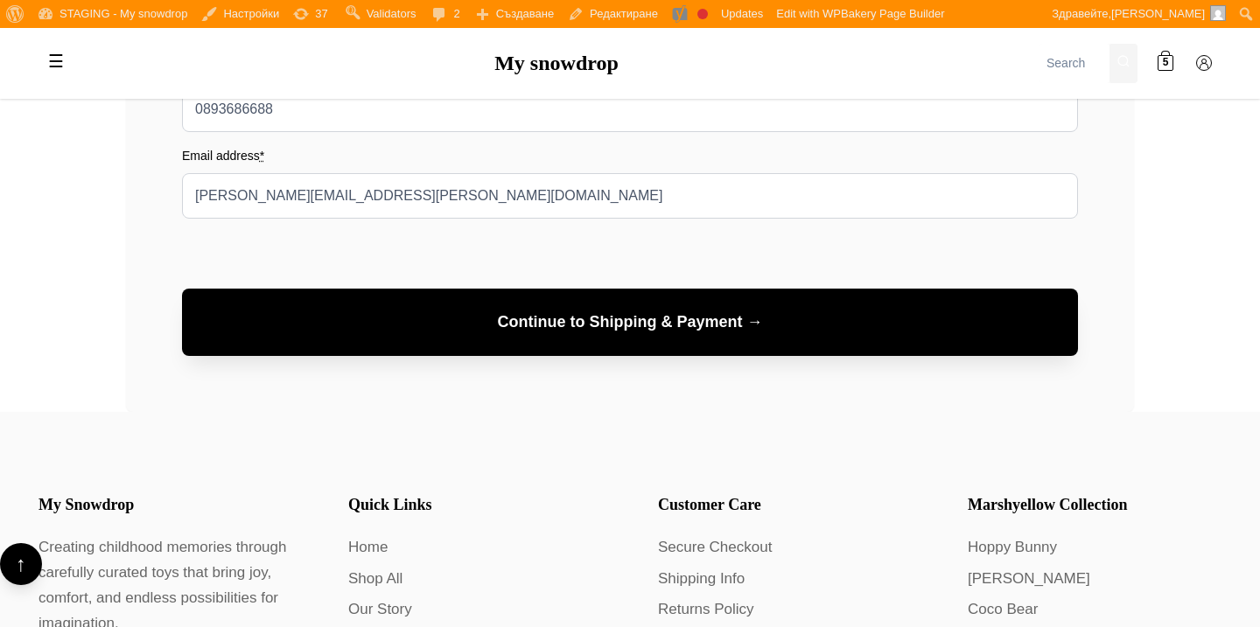
click at [523, 322] on button "Continue to Shipping & Payment →" at bounding box center [630, 322] width 896 height 67
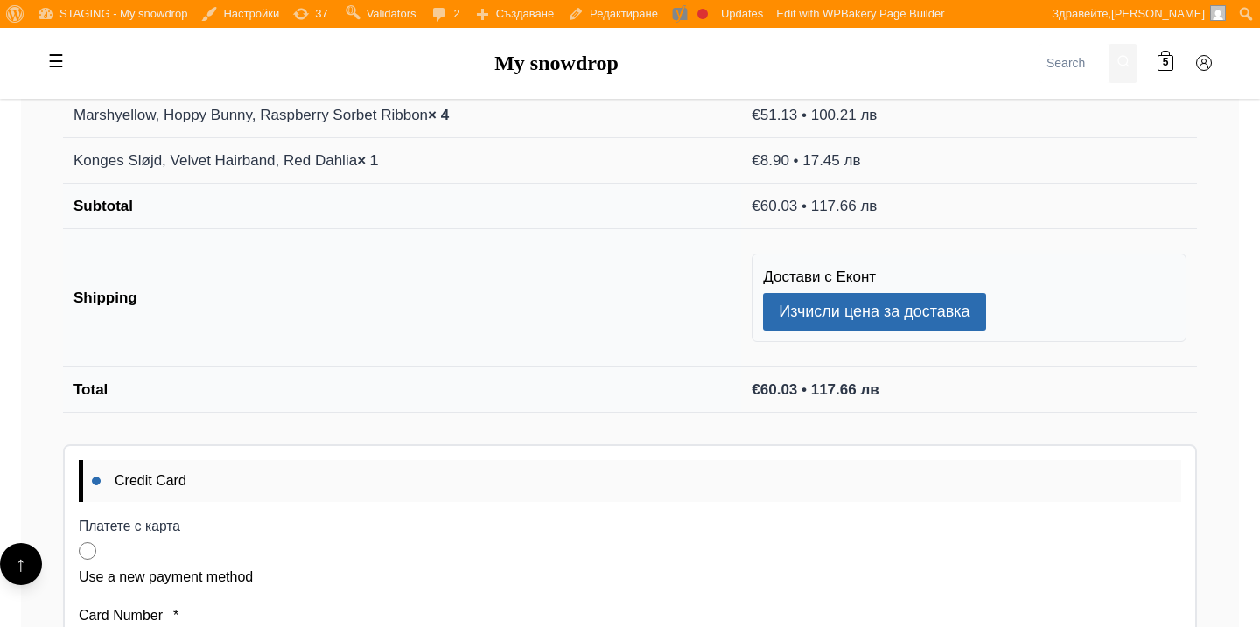
scroll to position [1383, 0]
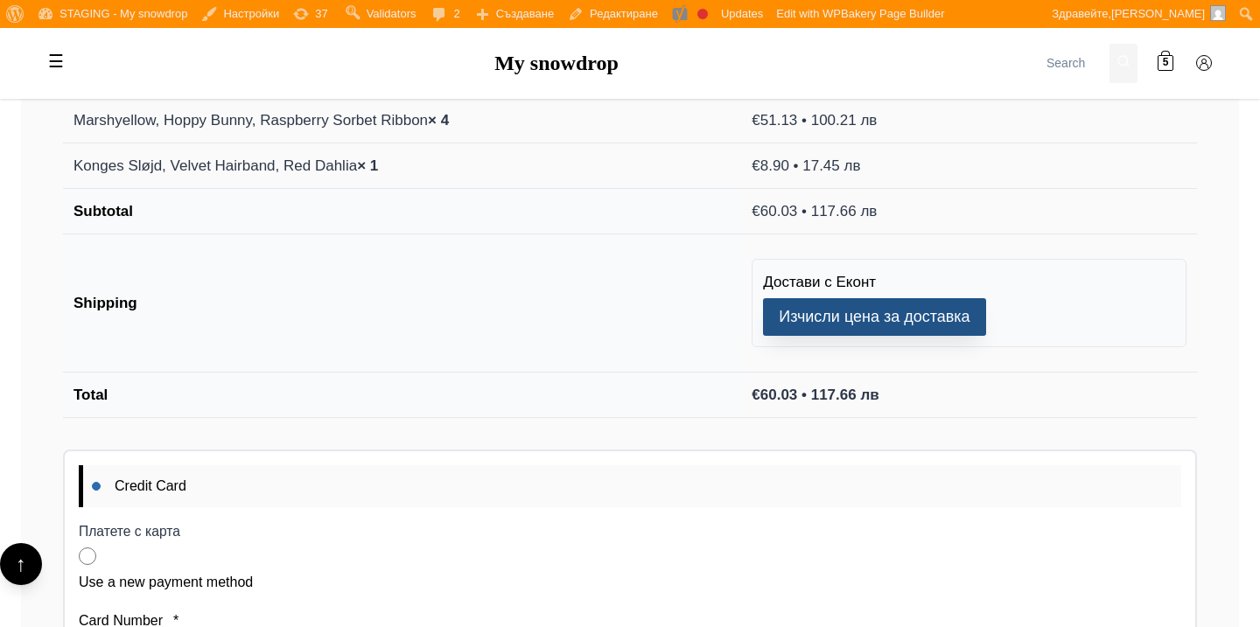
click at [846, 326] on button "Изчисли цена за доставка" at bounding box center [874, 317] width 222 height 38
click at [814, 311] on button "Изчисли цена за доставка" at bounding box center [874, 317] width 222 height 38
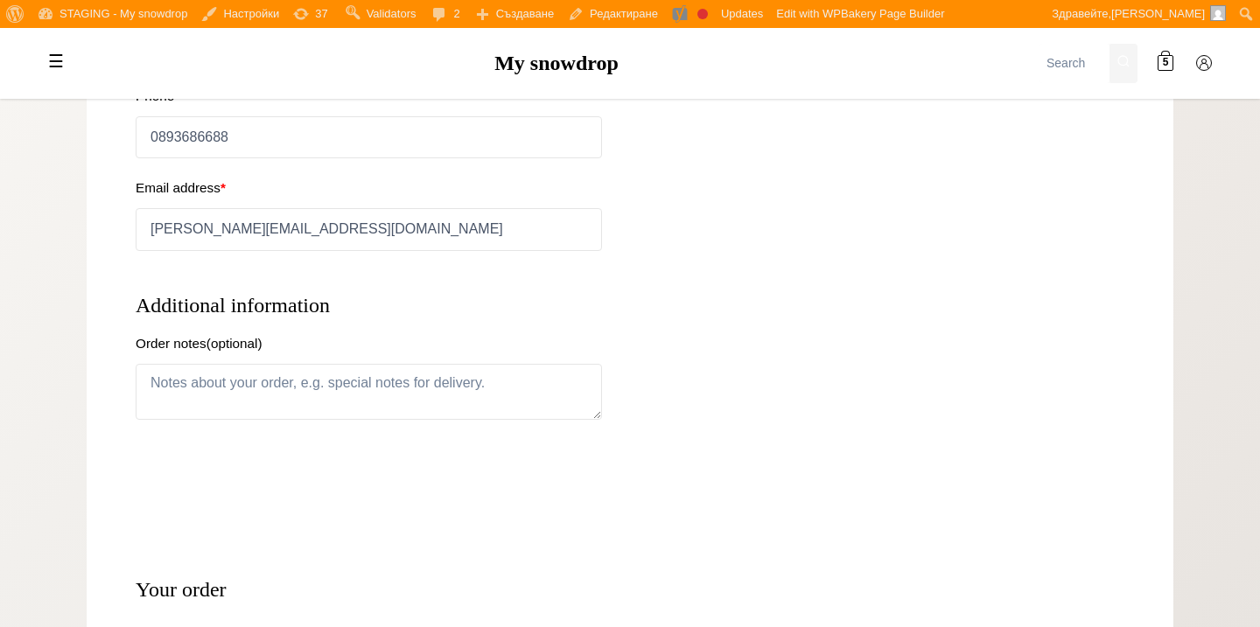
select select "BG-04"
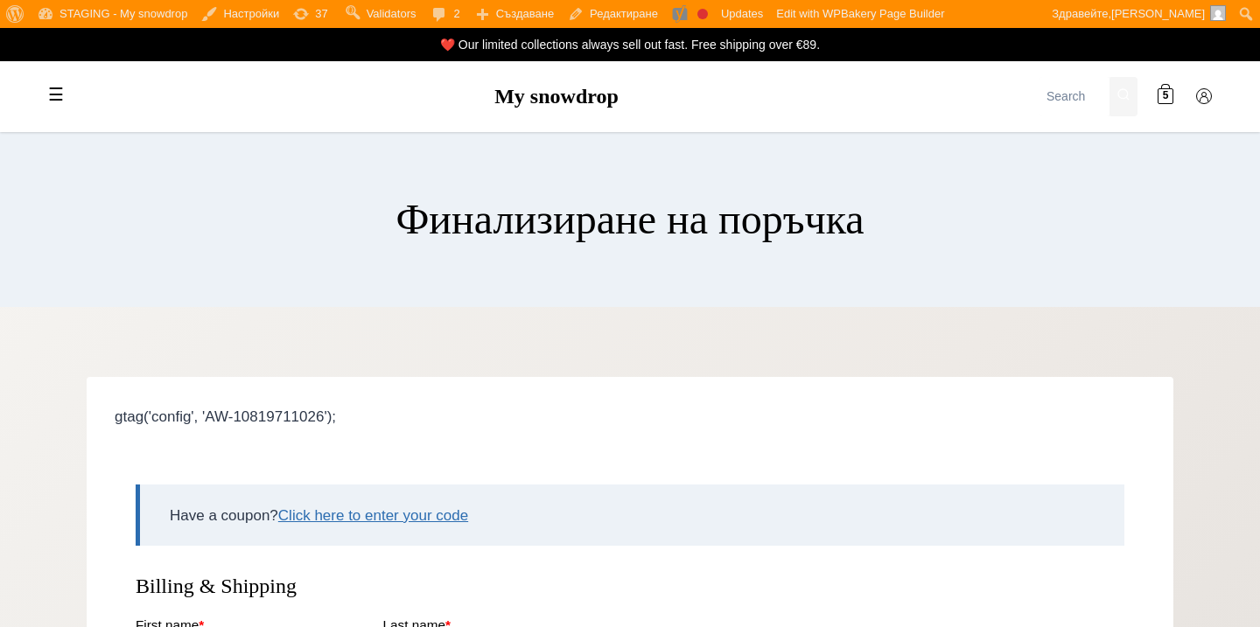
click at [577, 83] on div "☰ My snowdrop 🎁 GIFTS Gift Voucher Gifts for babies / Newborns Gifts for baby s…" at bounding box center [630, 96] width 1225 height 71
click at [582, 104] on link "My snowdrop" at bounding box center [556, 96] width 124 height 23
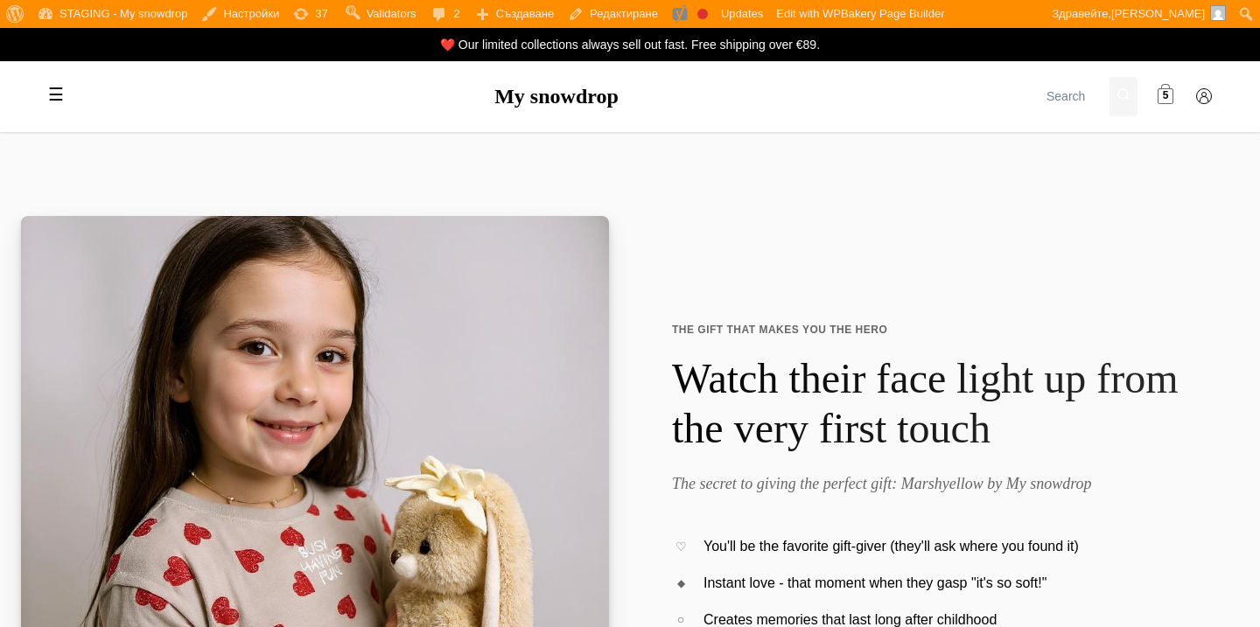
click at [1165, 95] on span "5" at bounding box center [1166, 96] width 6 height 17
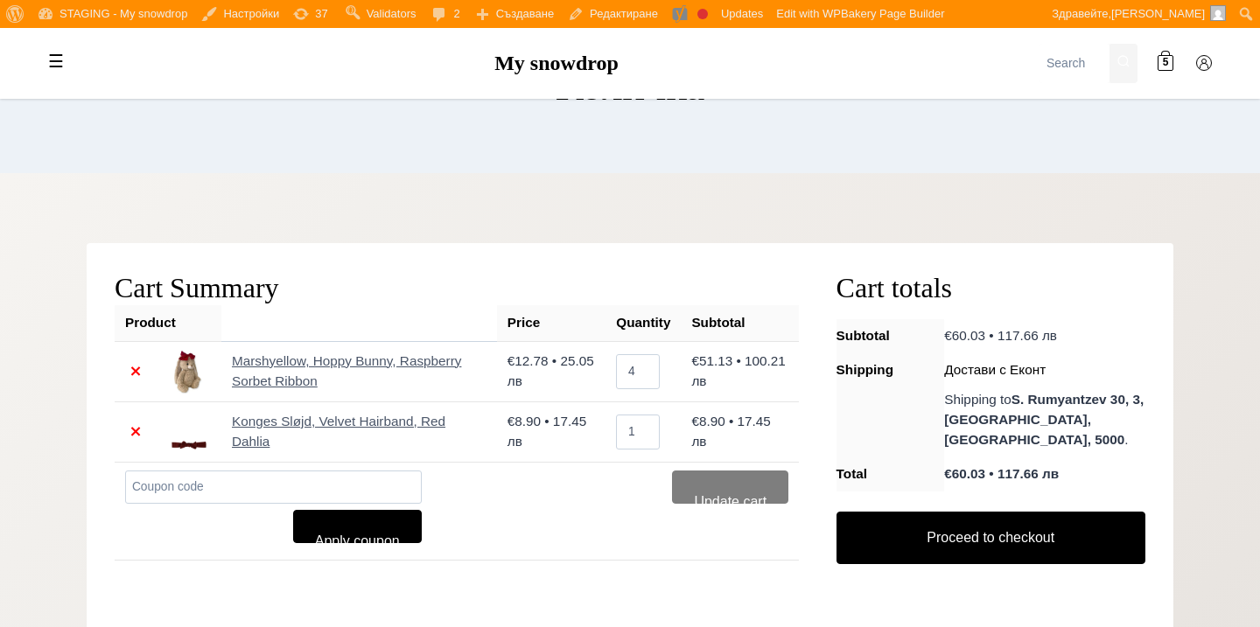
scroll to position [135, 0]
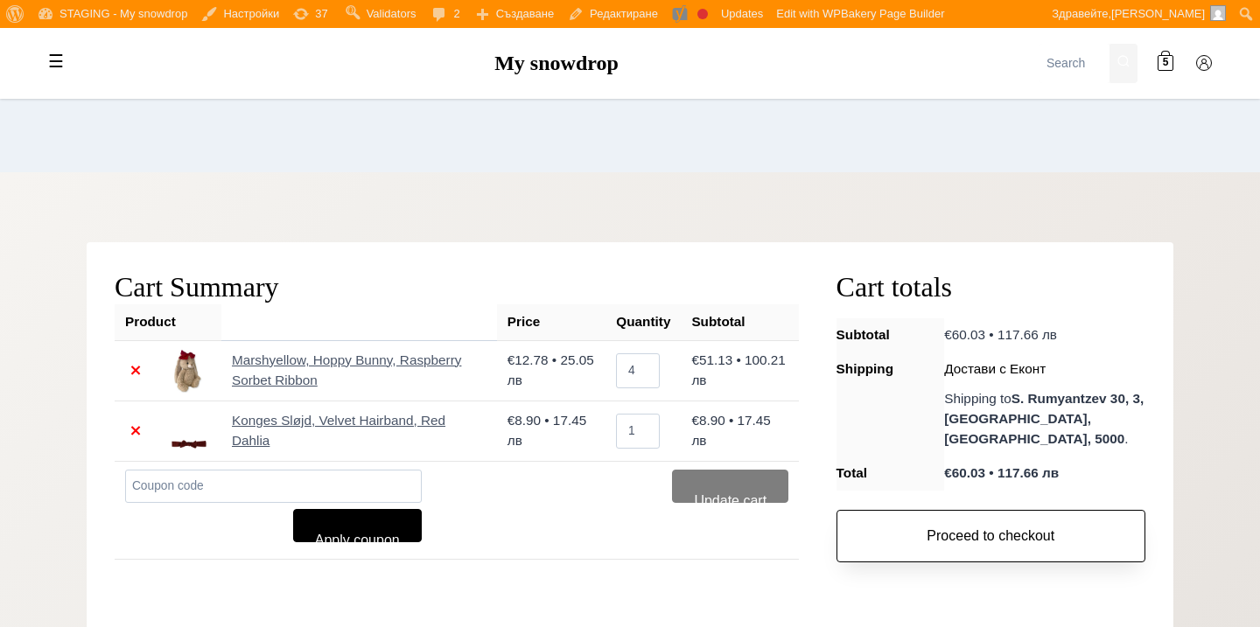
click at [1062, 539] on link "Proceed to checkout" at bounding box center [991, 536] width 309 height 53
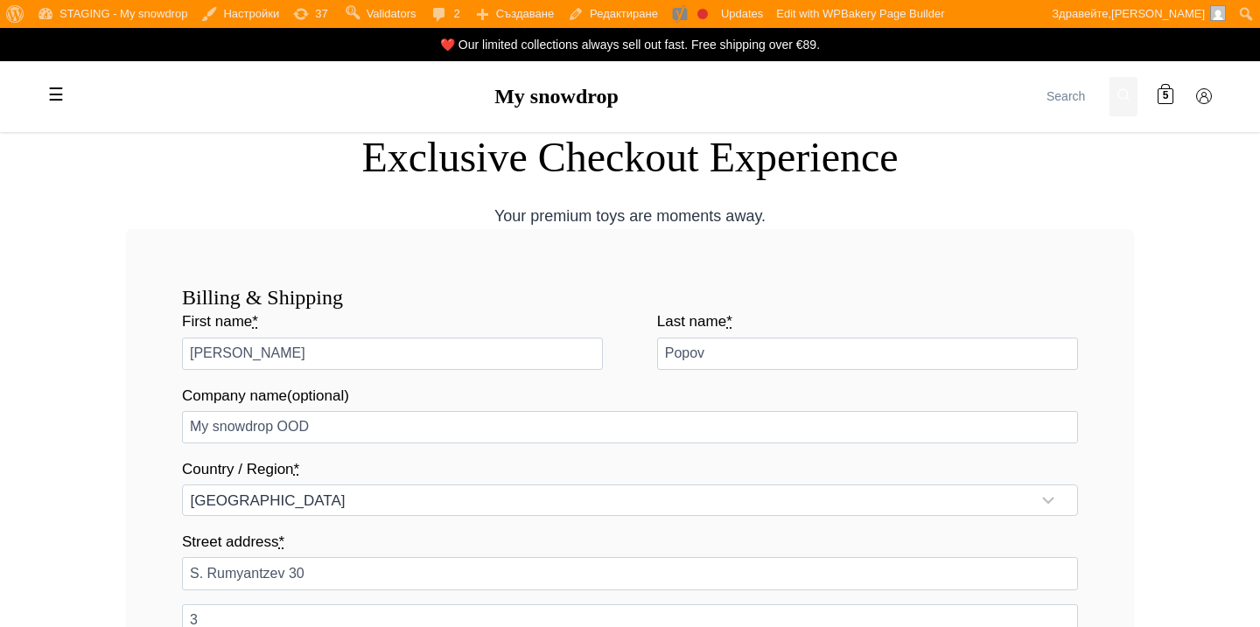
select select "BG-04"
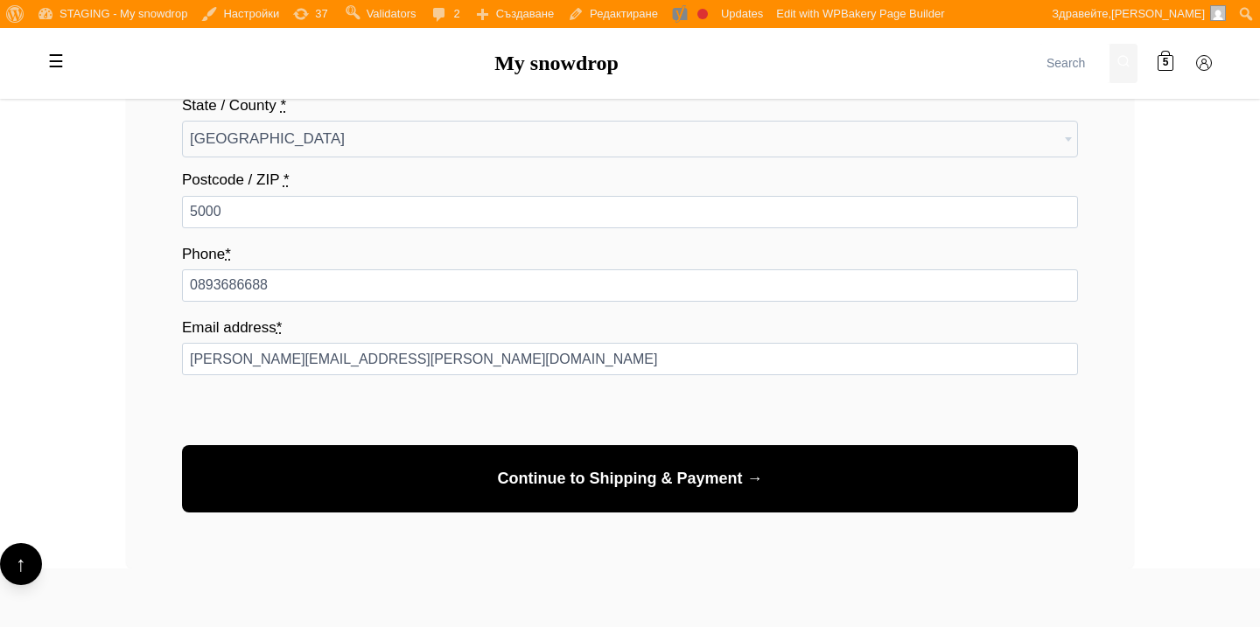
scroll to position [631, 0]
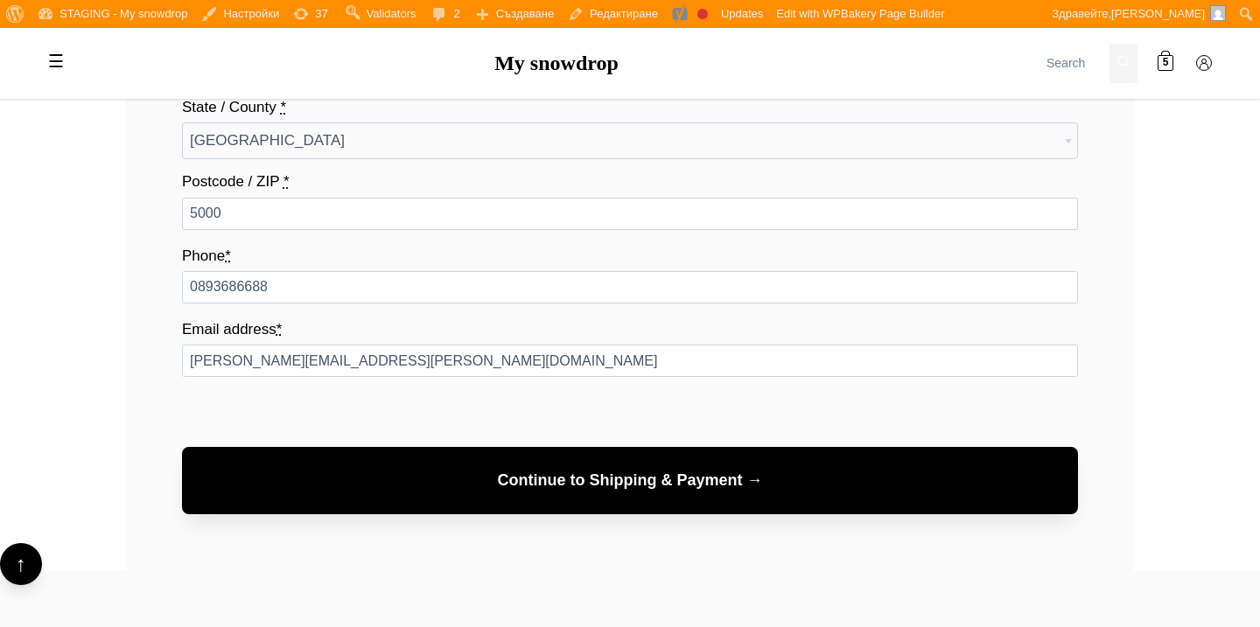
click at [931, 477] on button "Continue to Shipping & Payment →" at bounding box center [630, 480] width 896 height 67
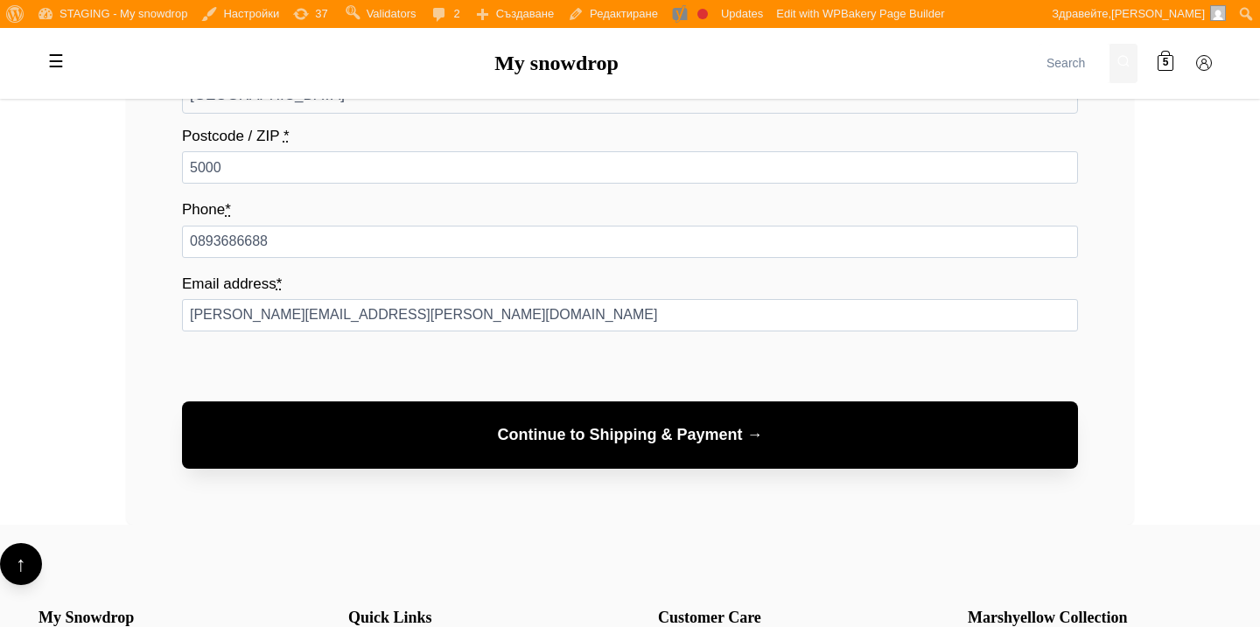
scroll to position [760, 0]
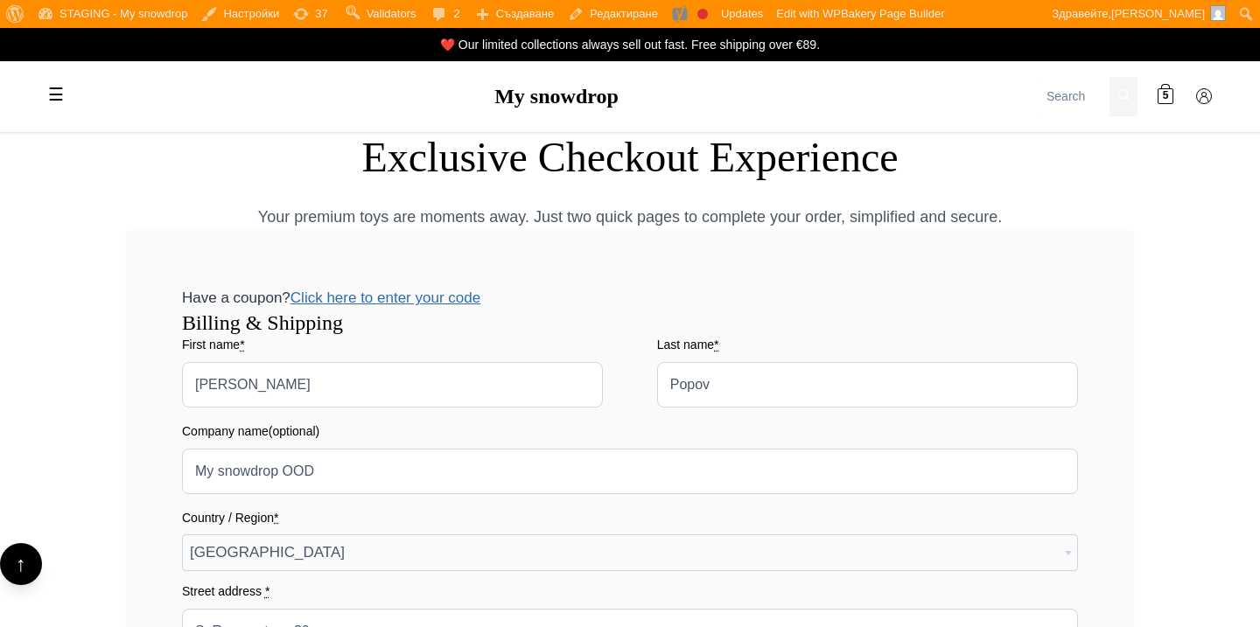
select select "BG-04"
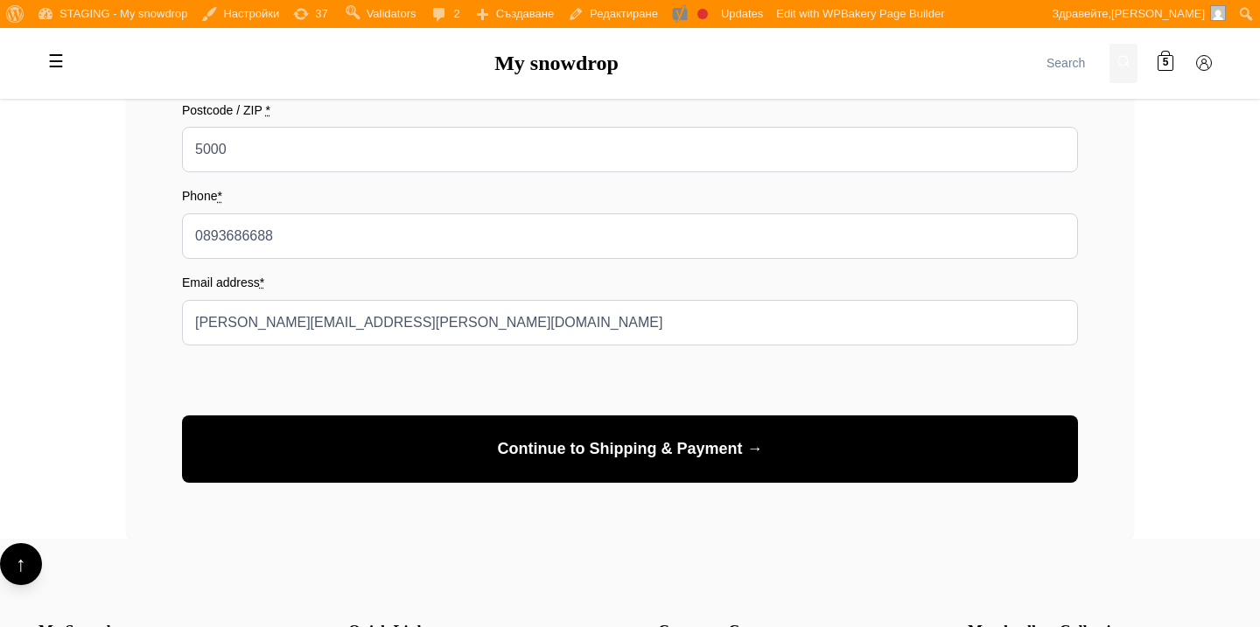
scroll to position [850, 0]
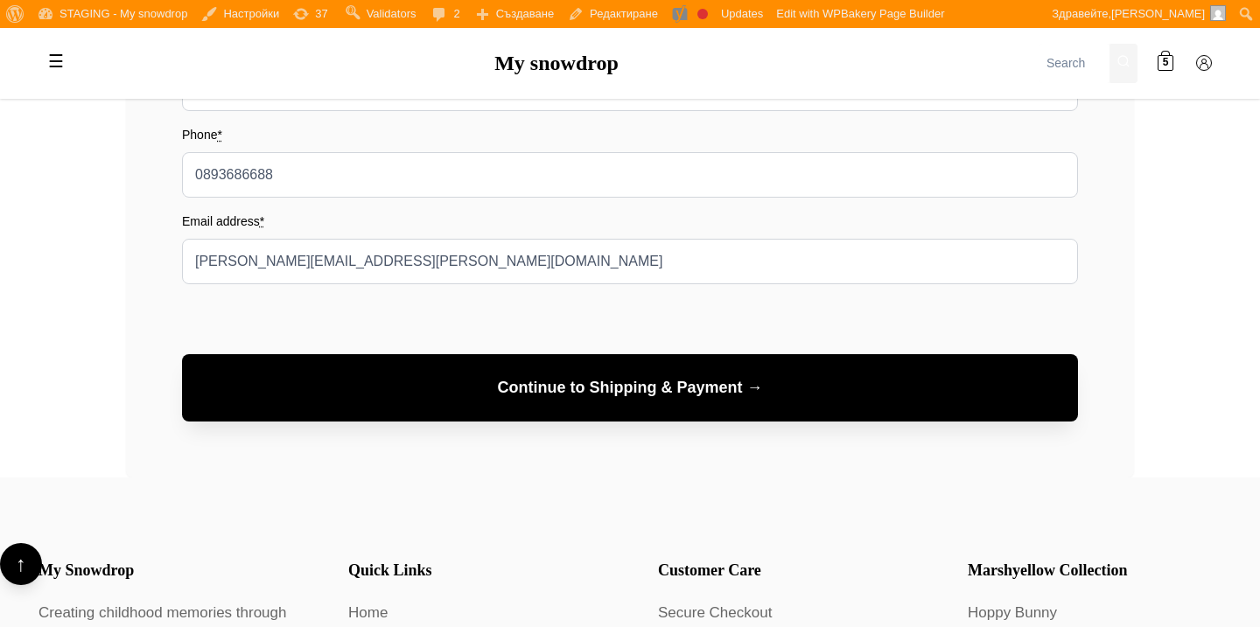
click at [621, 388] on button "Continue to Shipping & Payment →" at bounding box center [630, 387] width 896 height 67
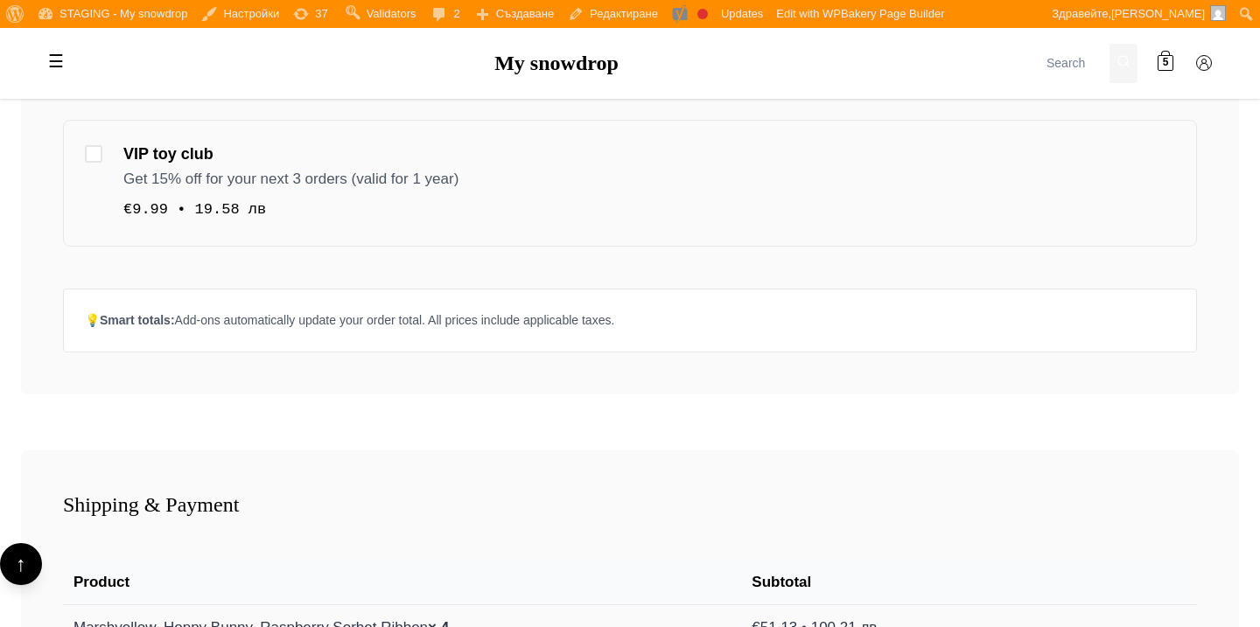
scroll to position [790, 0]
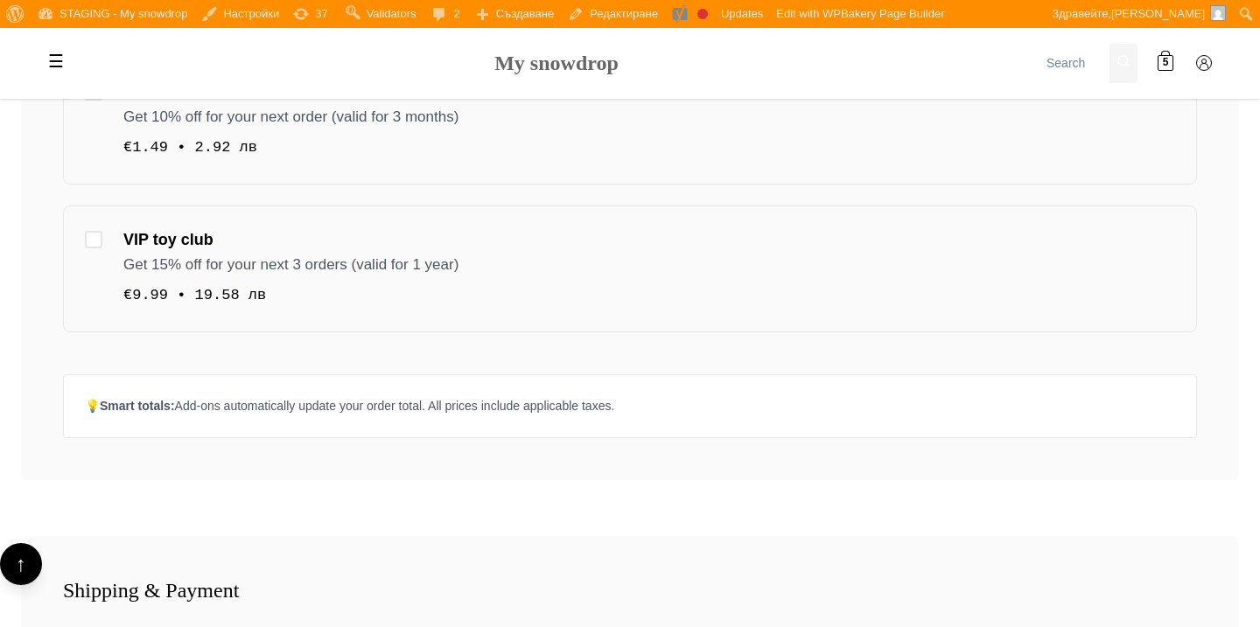
click at [529, 69] on link "My snowdrop" at bounding box center [556, 63] width 124 height 23
